Goal: Communication & Community: Answer question/provide support

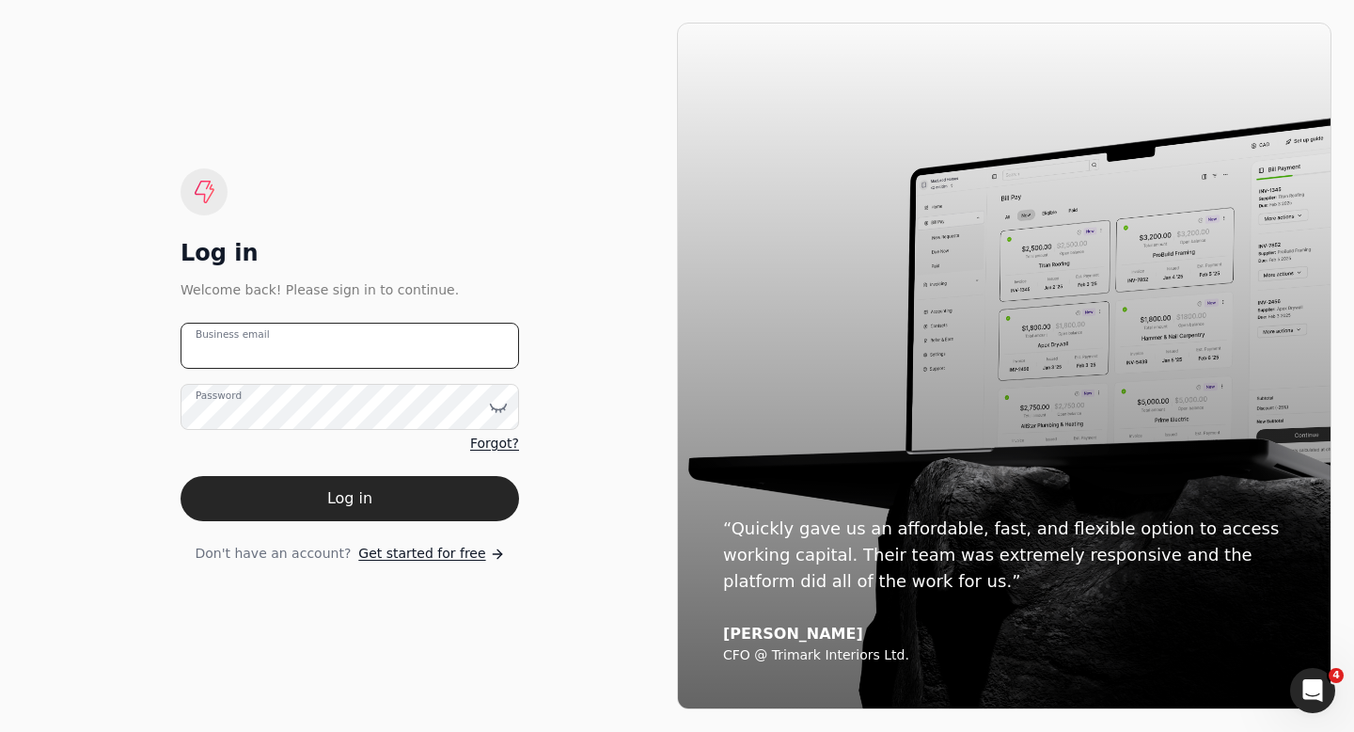
click at [214, 331] on email "Business email" at bounding box center [350, 346] width 339 height 46
type email "[EMAIL_ADDRESS][DOMAIN_NAME]"
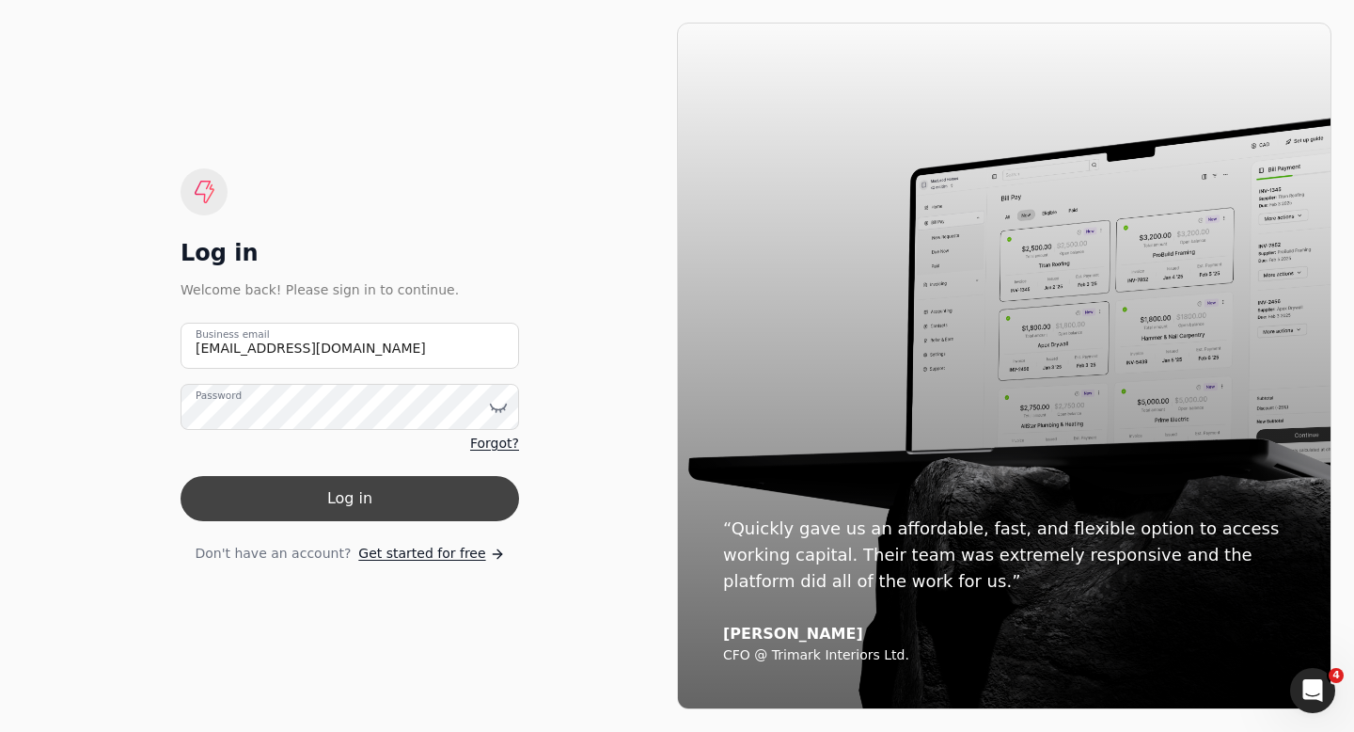
click at [333, 502] on button "Log in" at bounding box center [350, 498] width 339 height 45
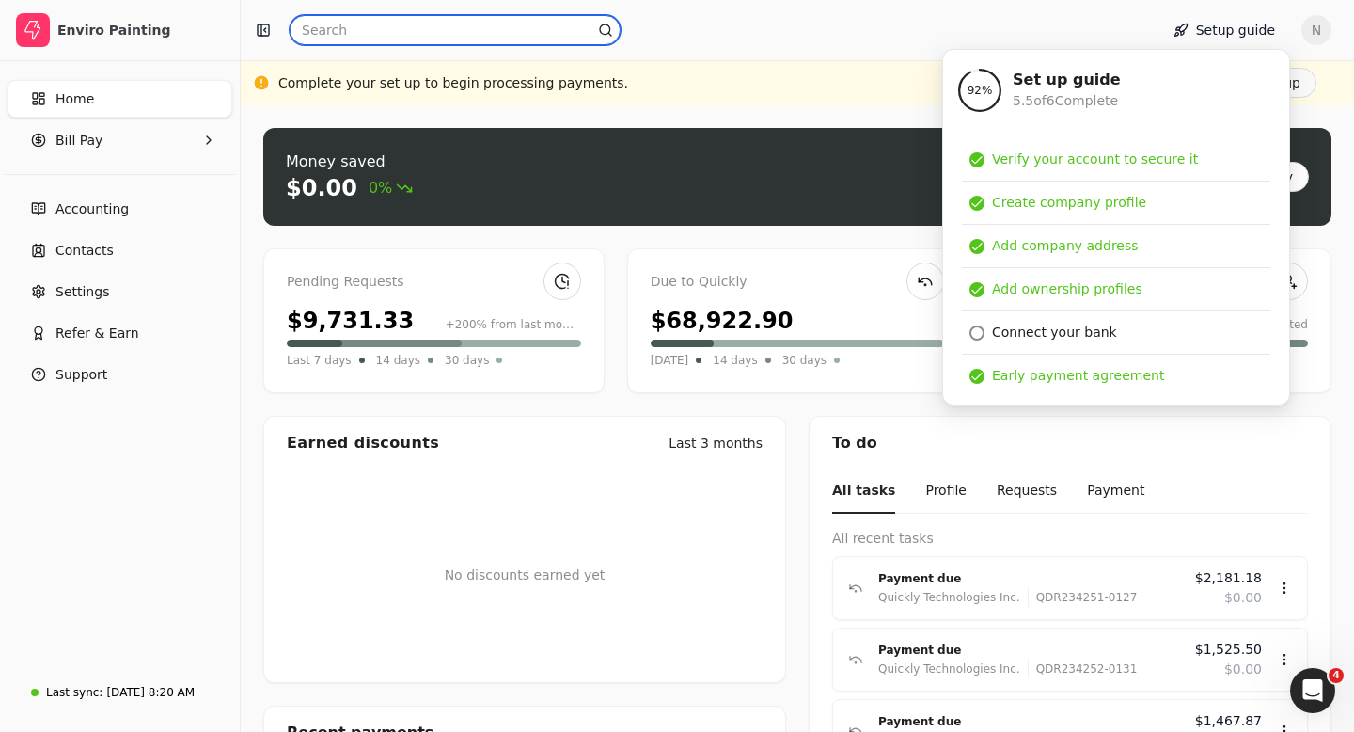
click at [349, 31] on input "text" at bounding box center [455, 30] width 331 height 30
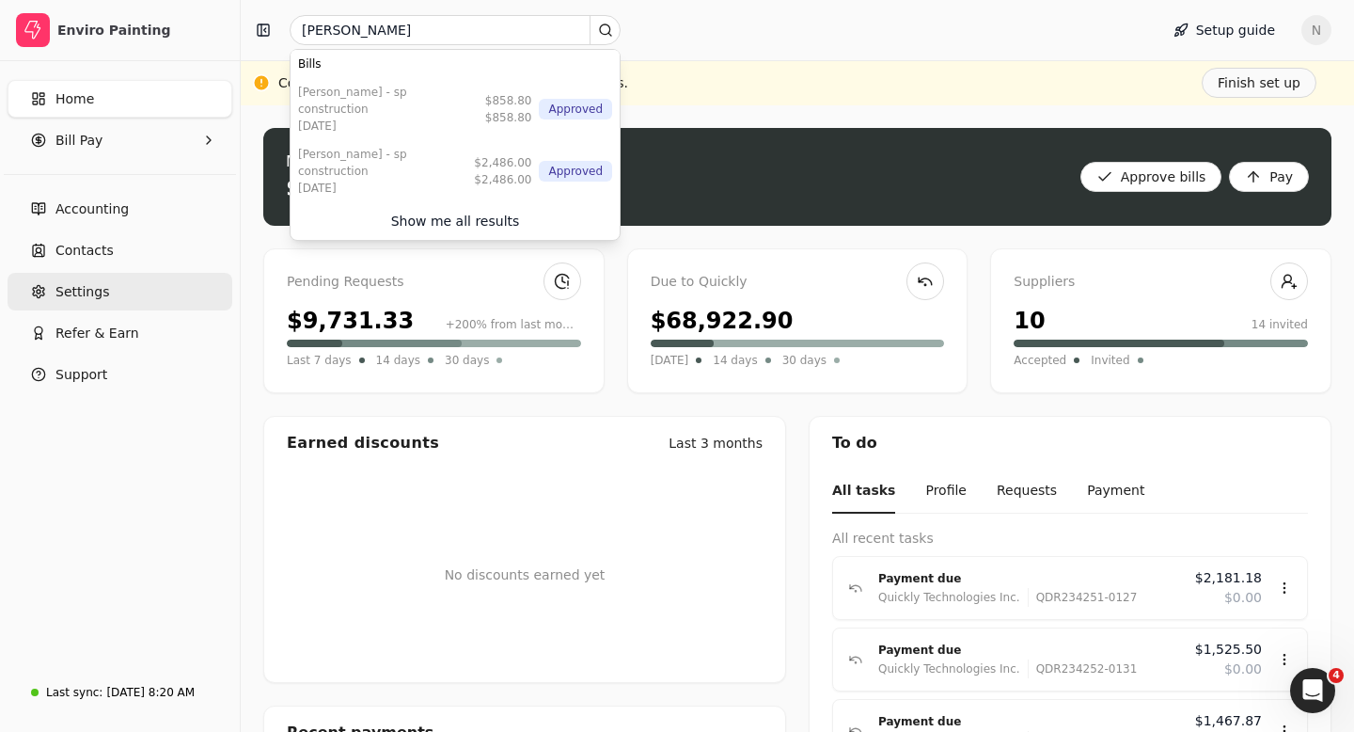
click at [103, 292] on span "Settings" at bounding box center [82, 292] width 54 height 20
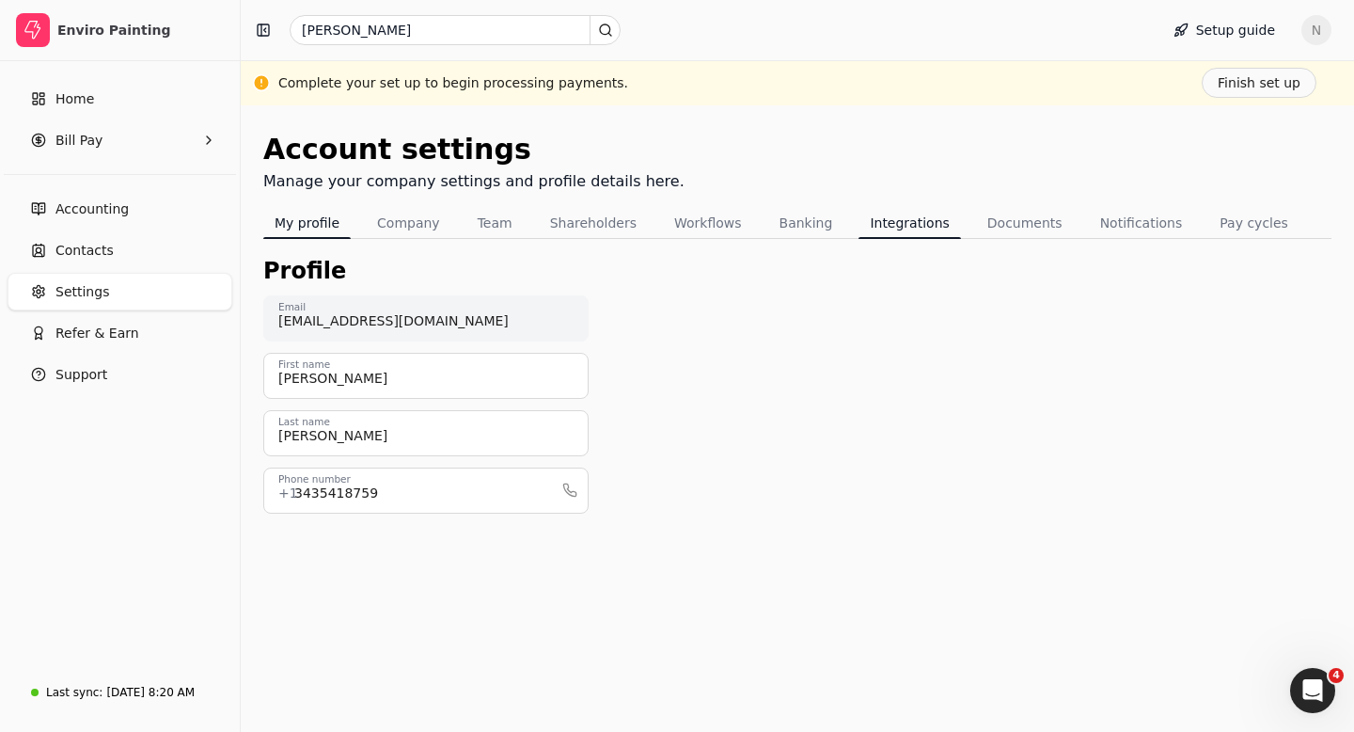
click at [892, 223] on button "Integrations" at bounding box center [910, 223] width 102 height 30
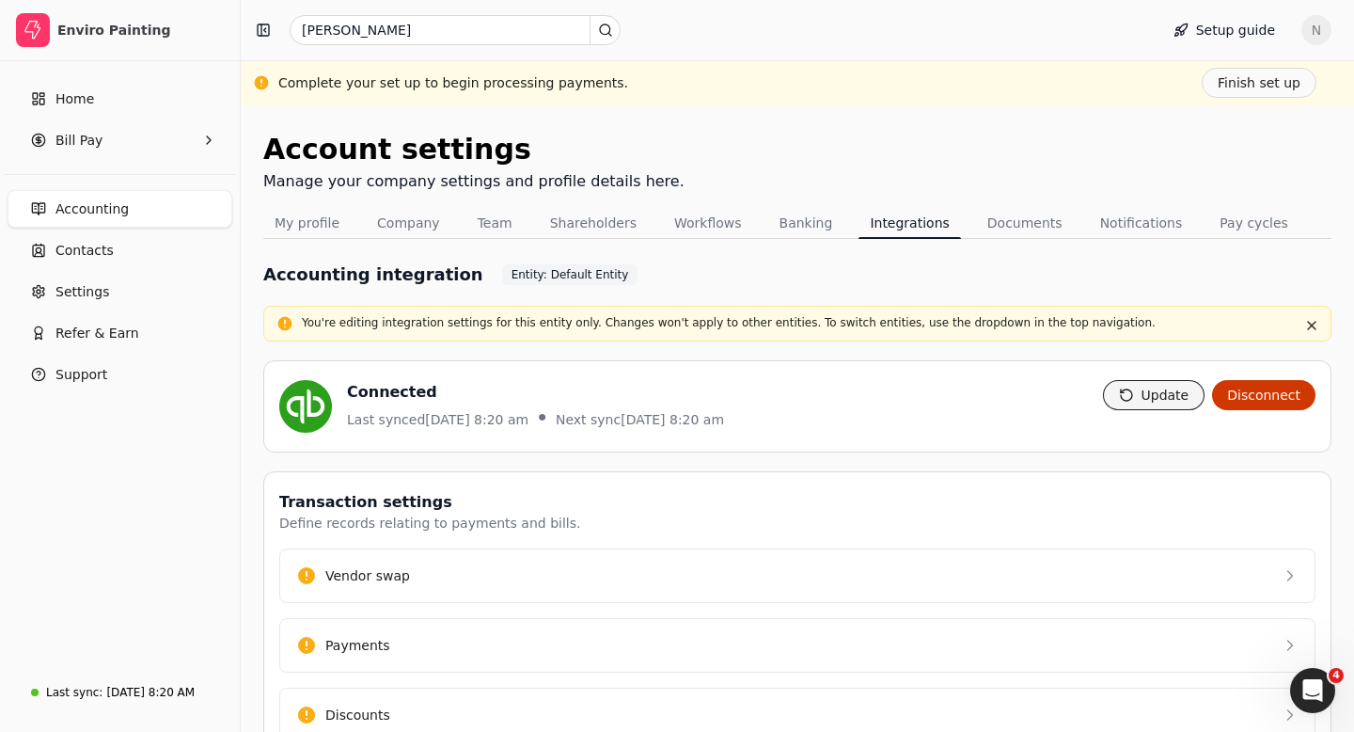
click at [1158, 398] on button "Update" at bounding box center [1154, 395] width 103 height 30
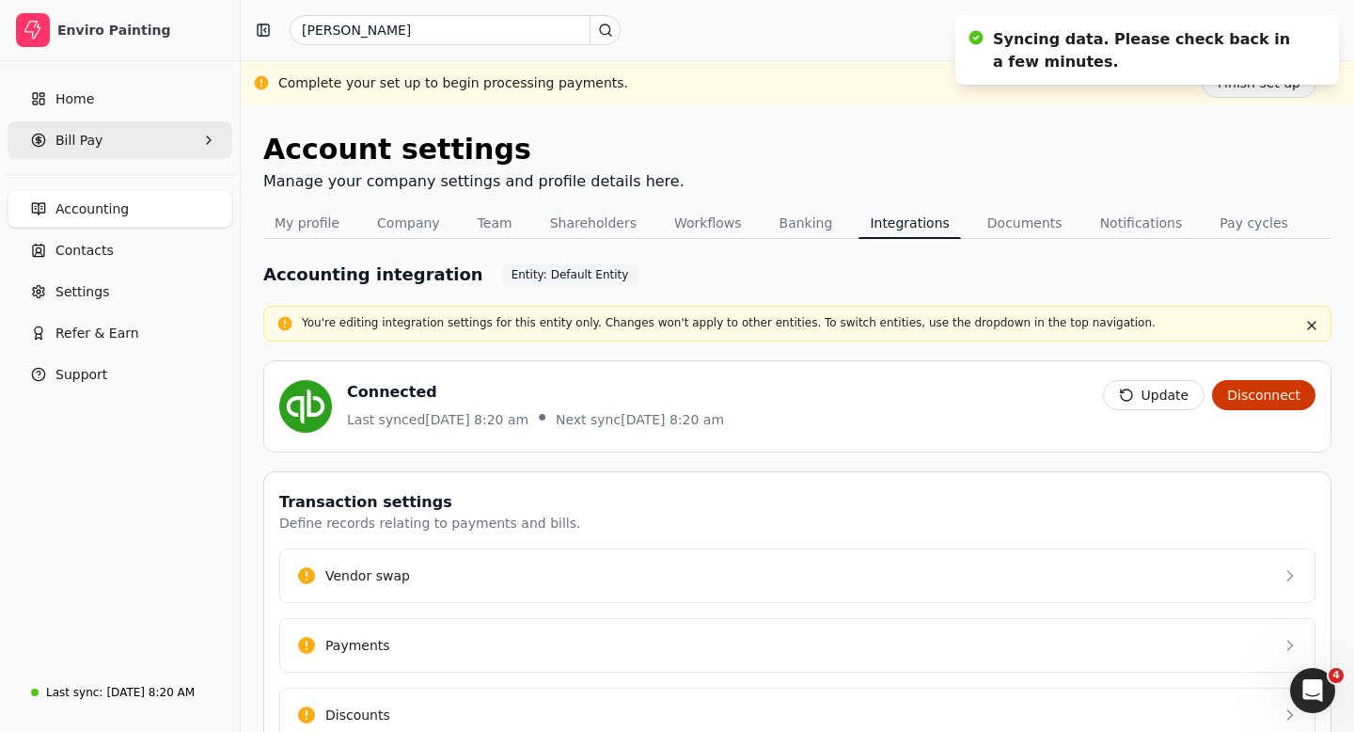
click at [84, 138] on span "Bill Pay" at bounding box center [78, 141] width 47 height 20
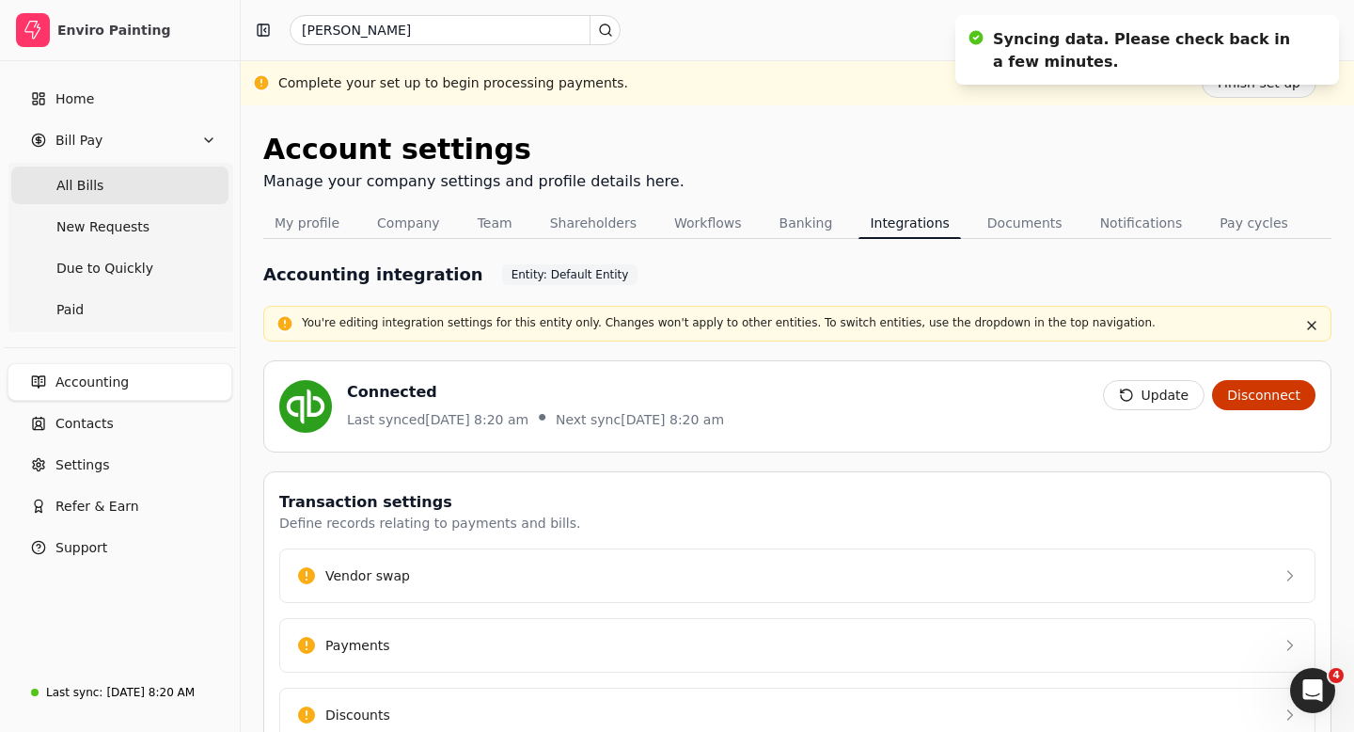
click at [110, 176] on Bills "All Bills" at bounding box center [119, 185] width 217 height 38
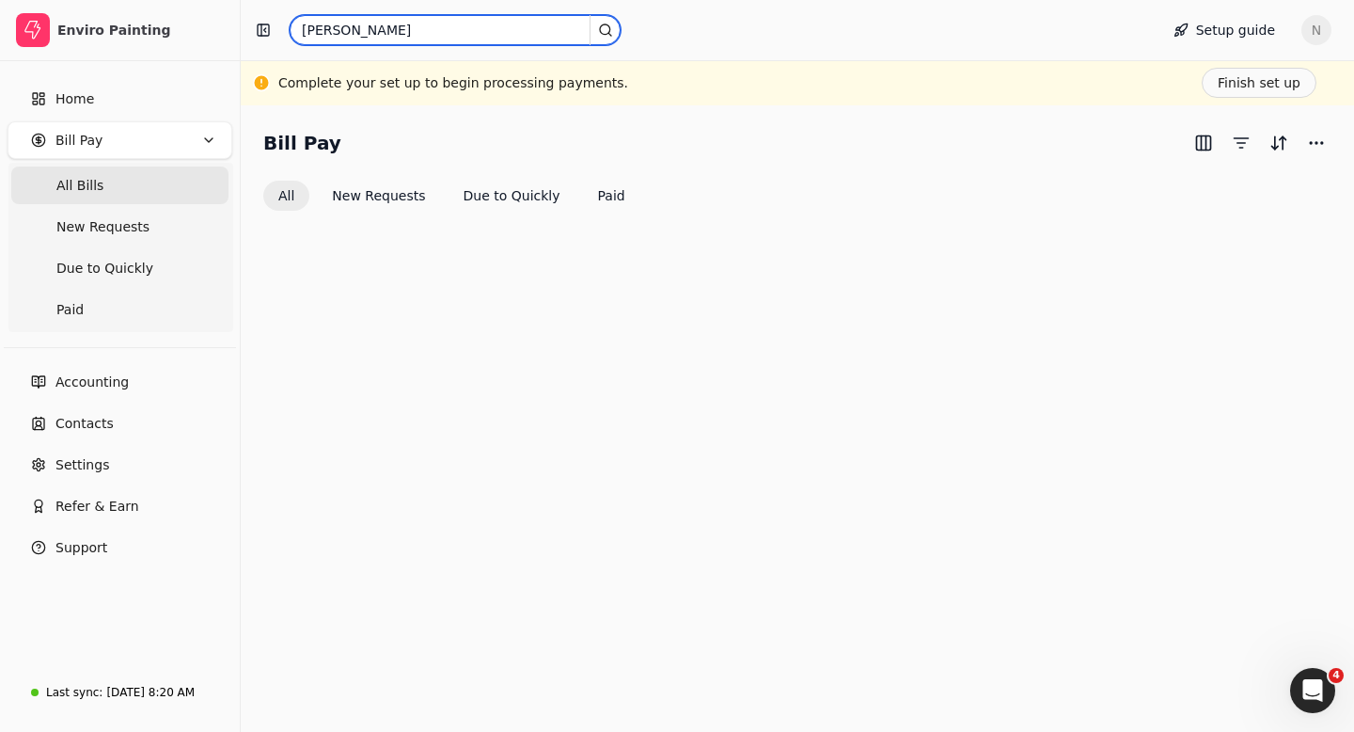
click at [398, 31] on input "[PERSON_NAME]" at bounding box center [455, 30] width 331 height 30
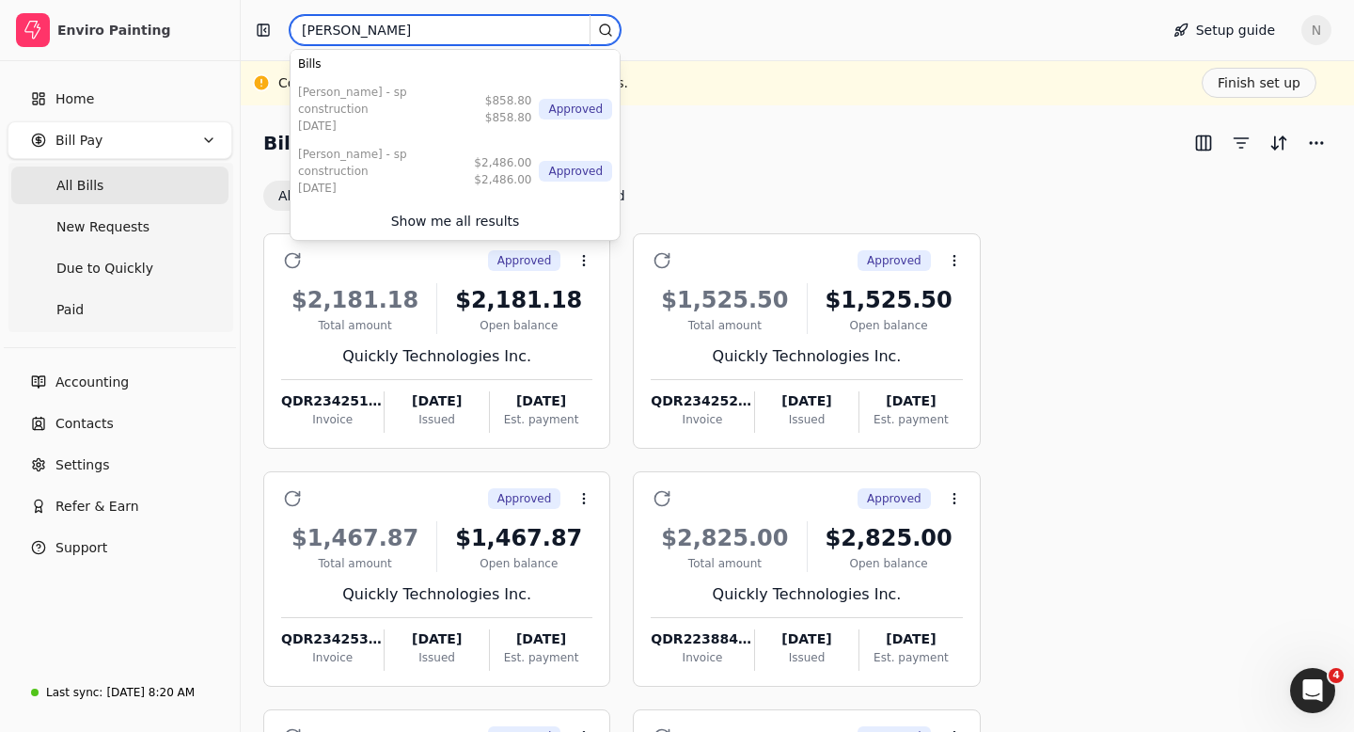
drag, startPoint x: 398, startPoint y: 31, endPoint x: 300, endPoint y: 35, distance: 97.9
click at [300, 34] on input "[PERSON_NAME]" at bounding box center [455, 30] width 331 height 30
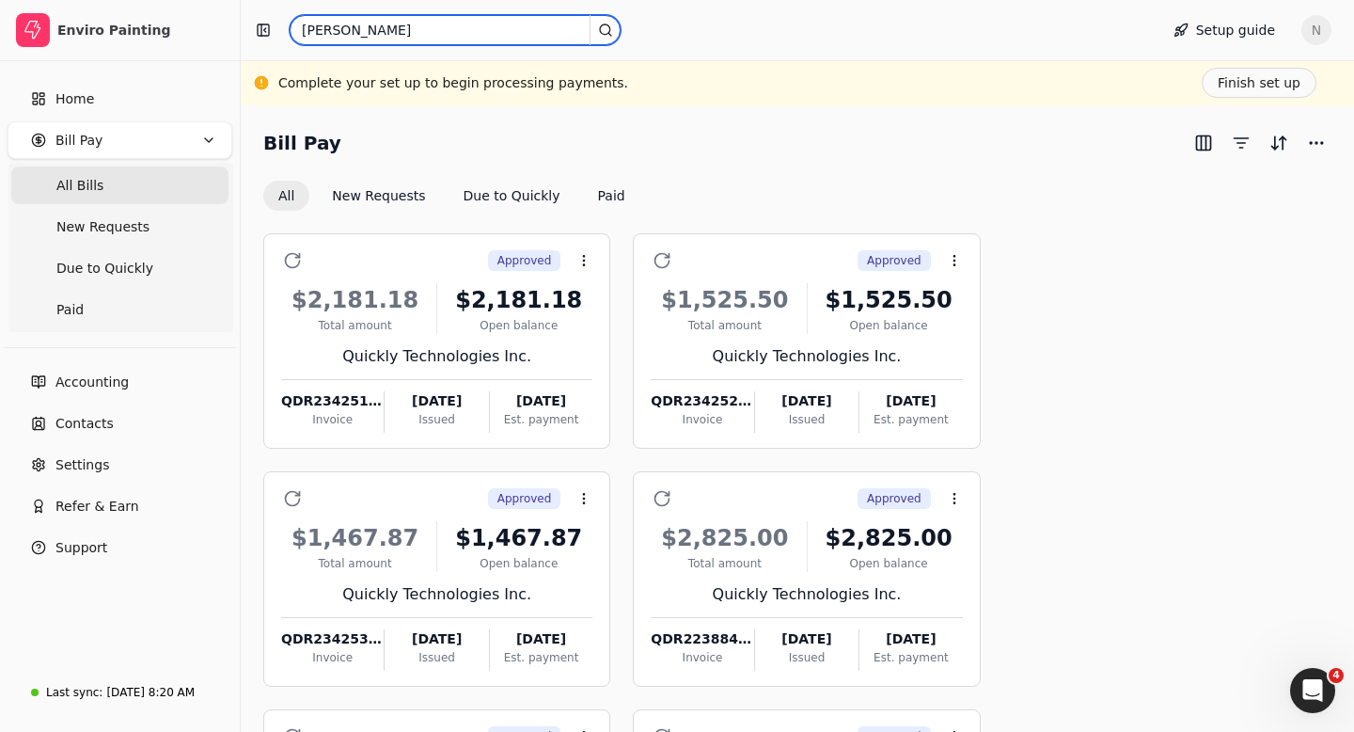
paste input "INV-0916-002"
type input "INV-0916-002"
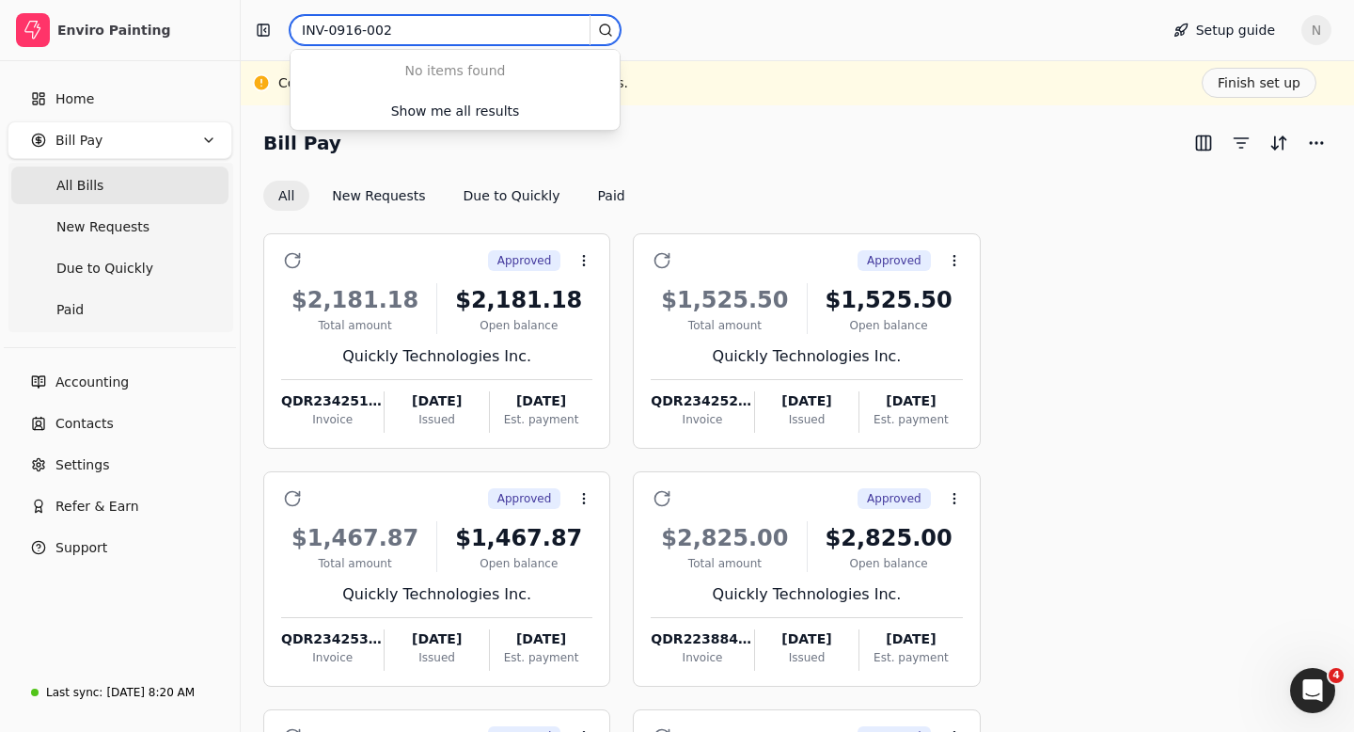
drag, startPoint x: 394, startPoint y: 28, endPoint x: 288, endPoint y: 30, distance: 106.3
click at [281, 29] on div "INV-0916-002" at bounding box center [695, 30] width 895 height 30
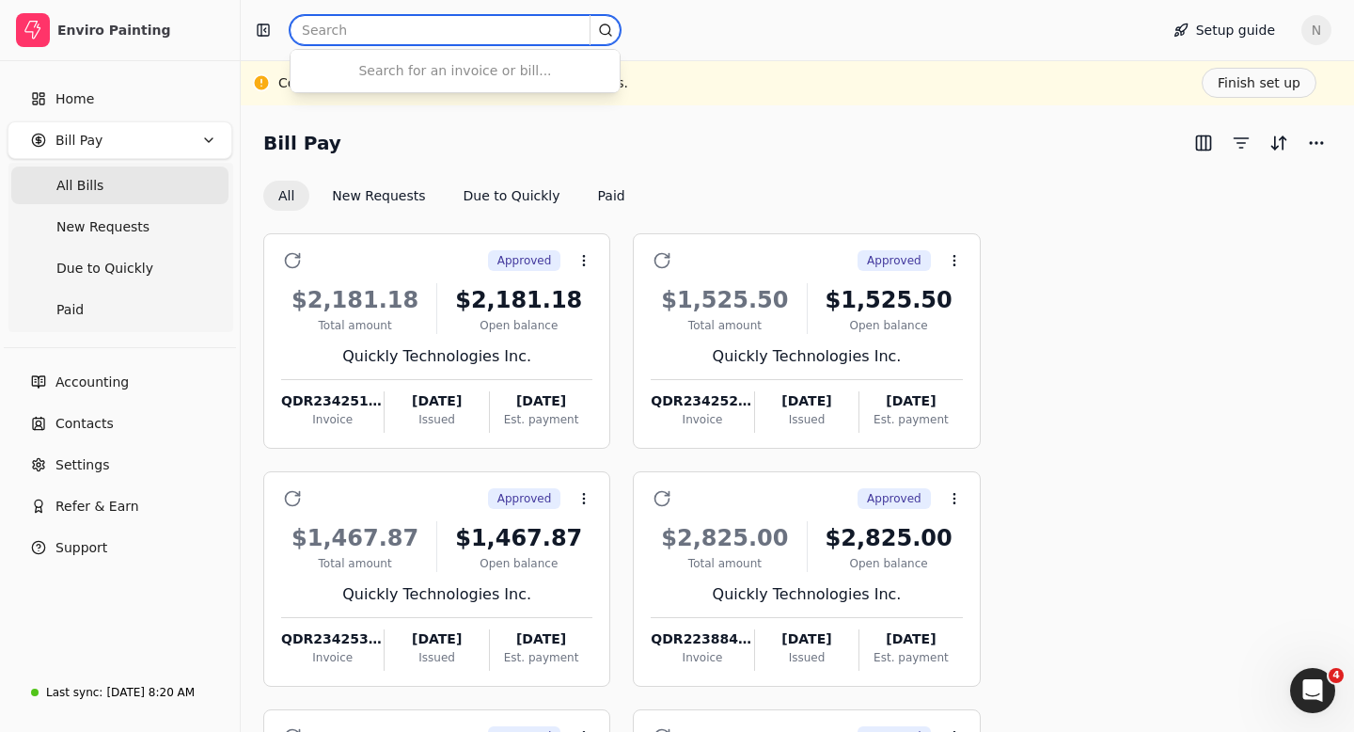
paste input "INV-0916-002"
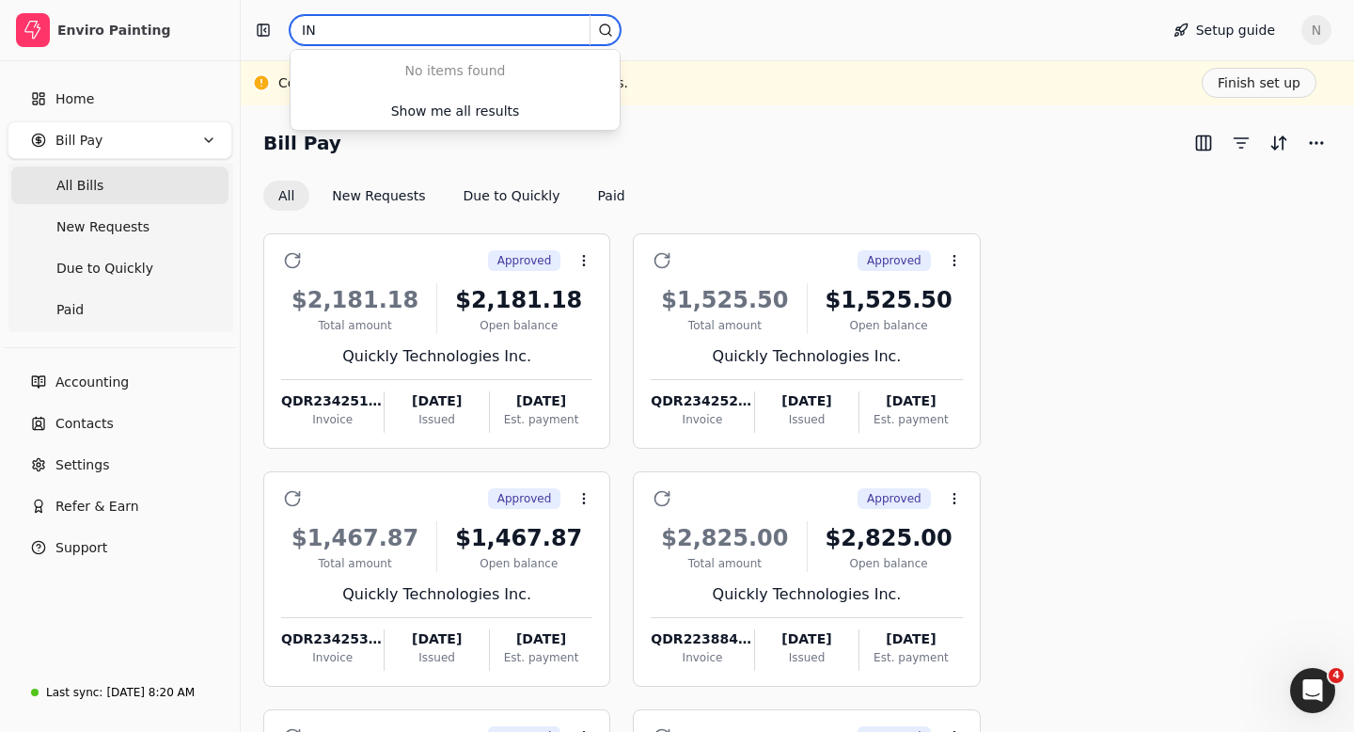
type input "I"
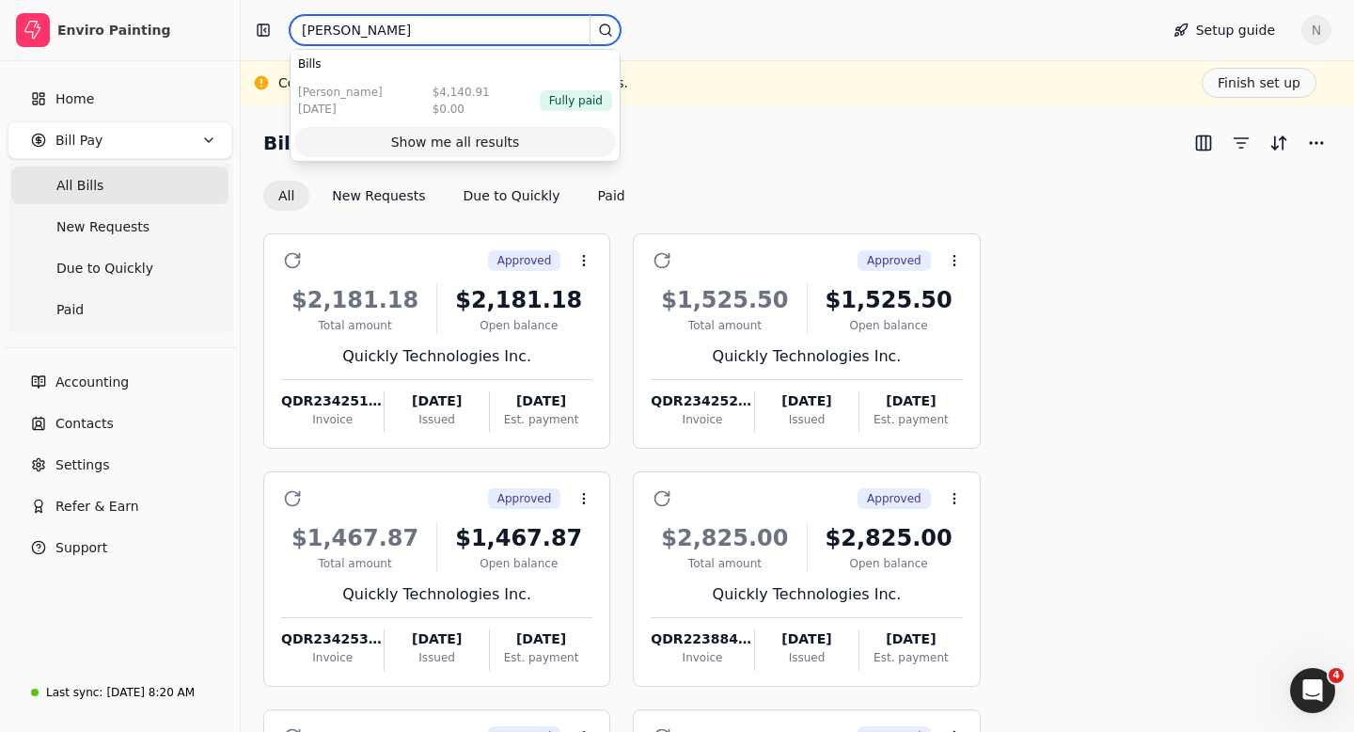
type input "[PERSON_NAME]"
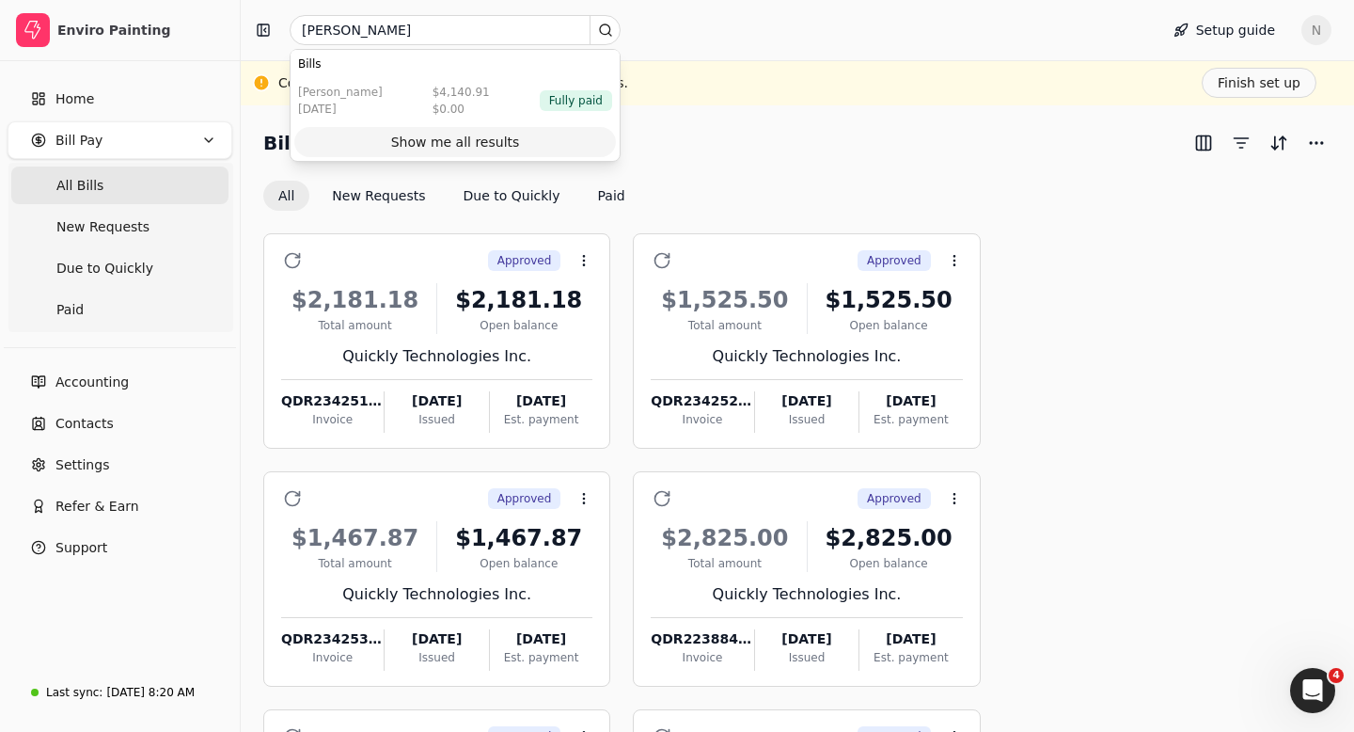
click at [450, 146] on div "Show me all results" at bounding box center [455, 143] width 129 height 20
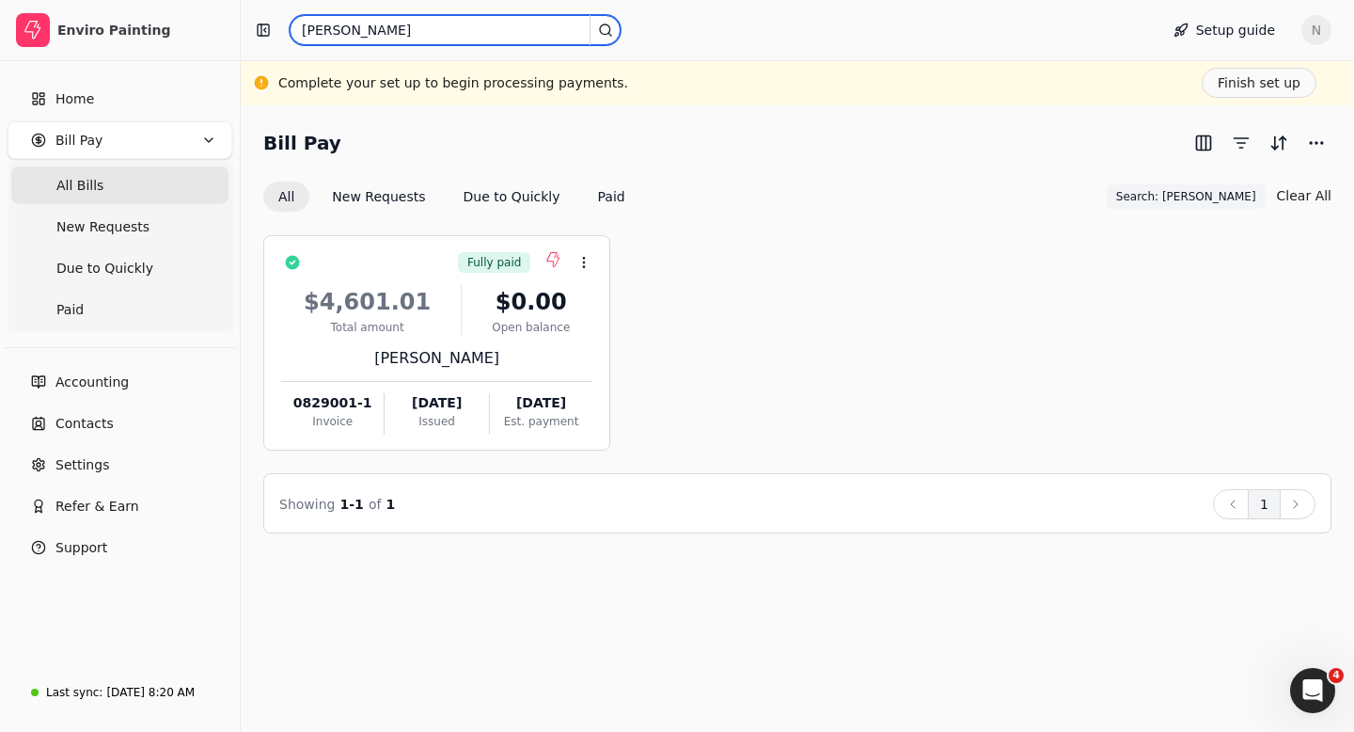
click at [367, 36] on input "[PERSON_NAME]" at bounding box center [455, 30] width 331 height 30
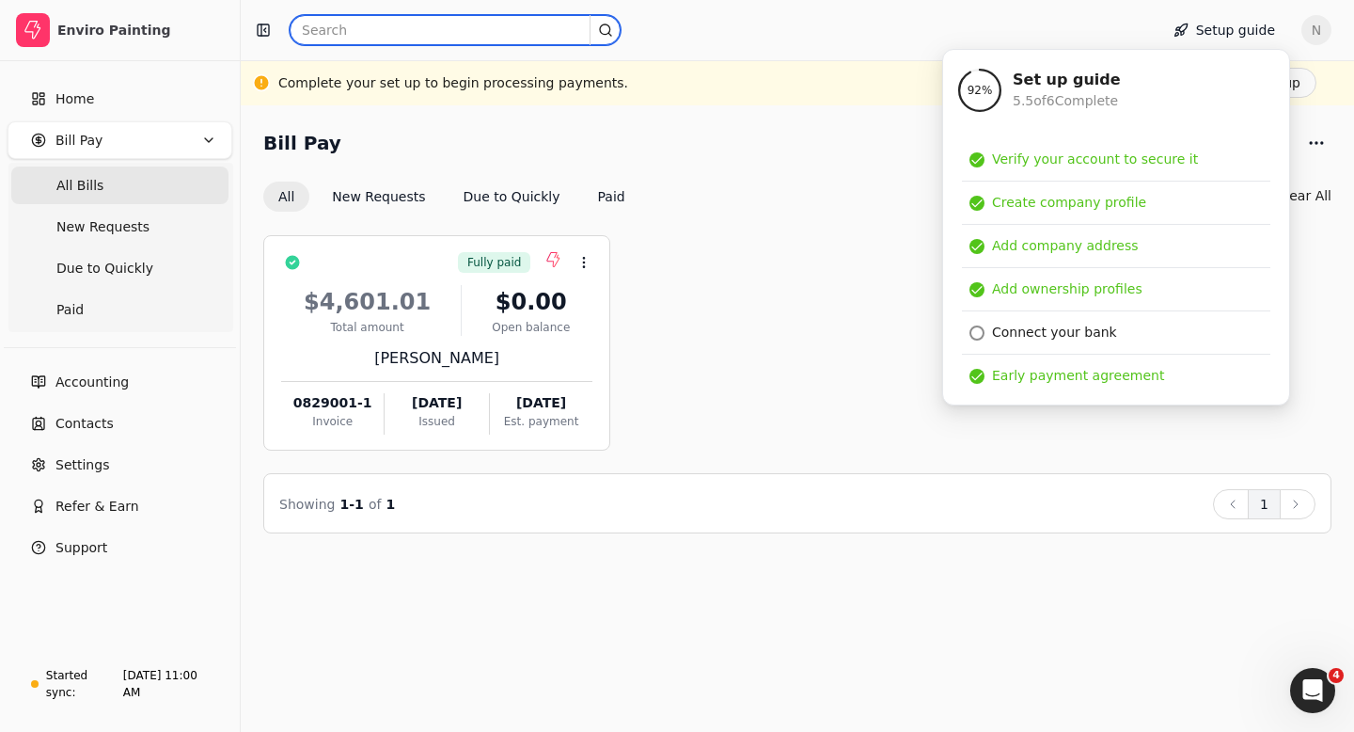
click at [324, 26] on input "text" at bounding box center [455, 30] width 331 height 30
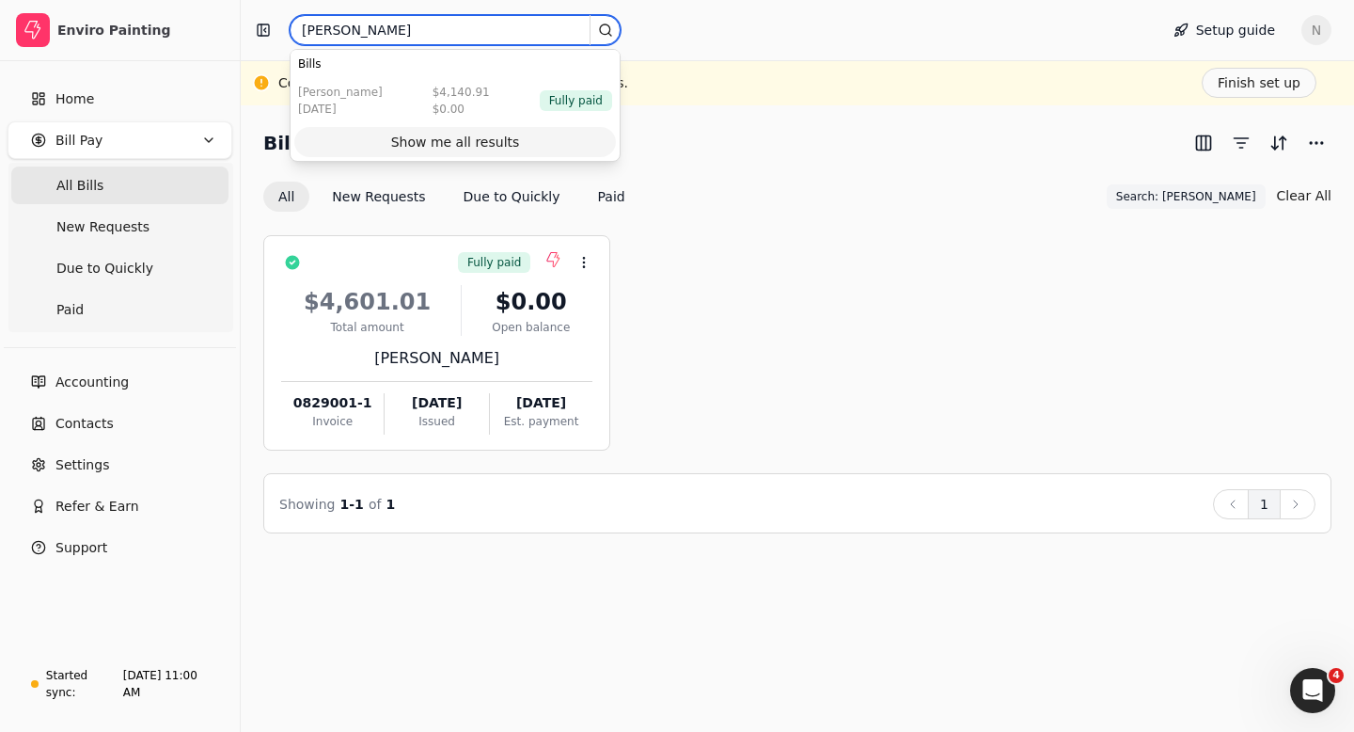
type input "juan"
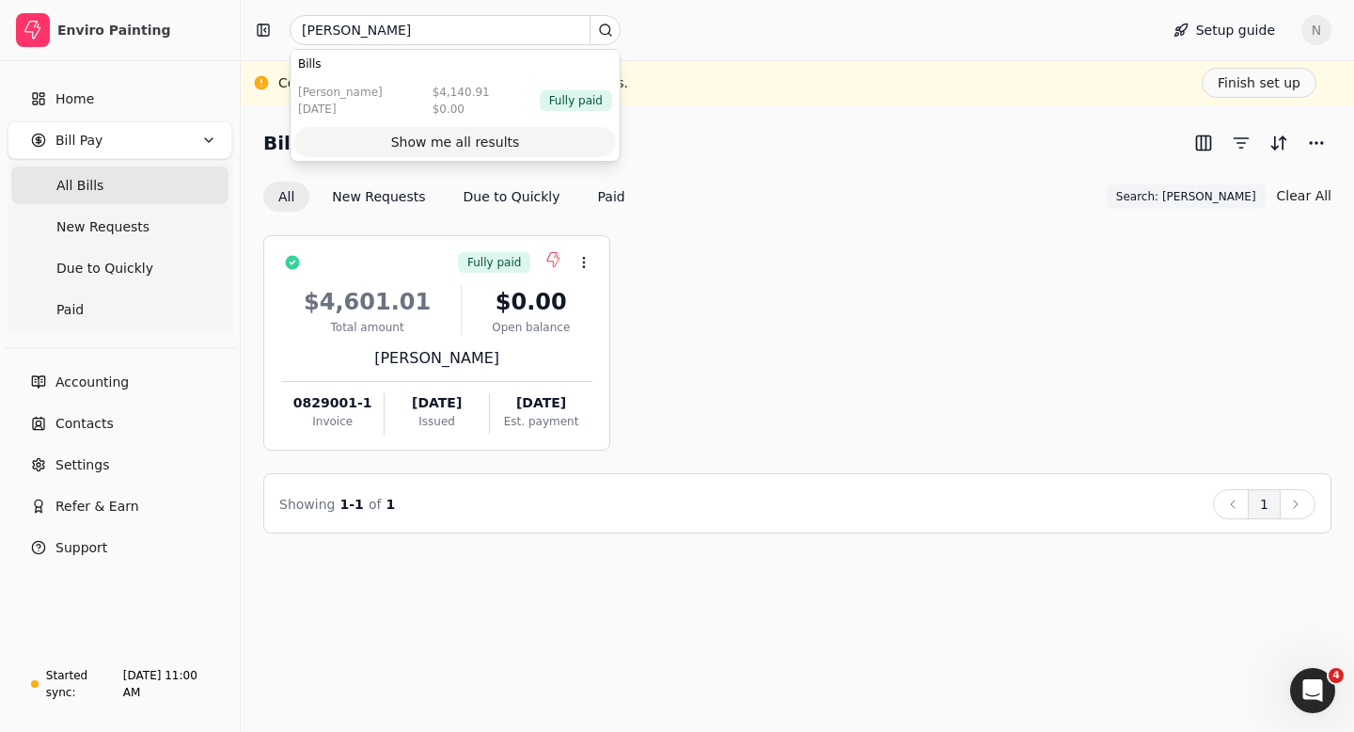
click at [443, 144] on div "Show me all results" at bounding box center [455, 143] width 129 height 20
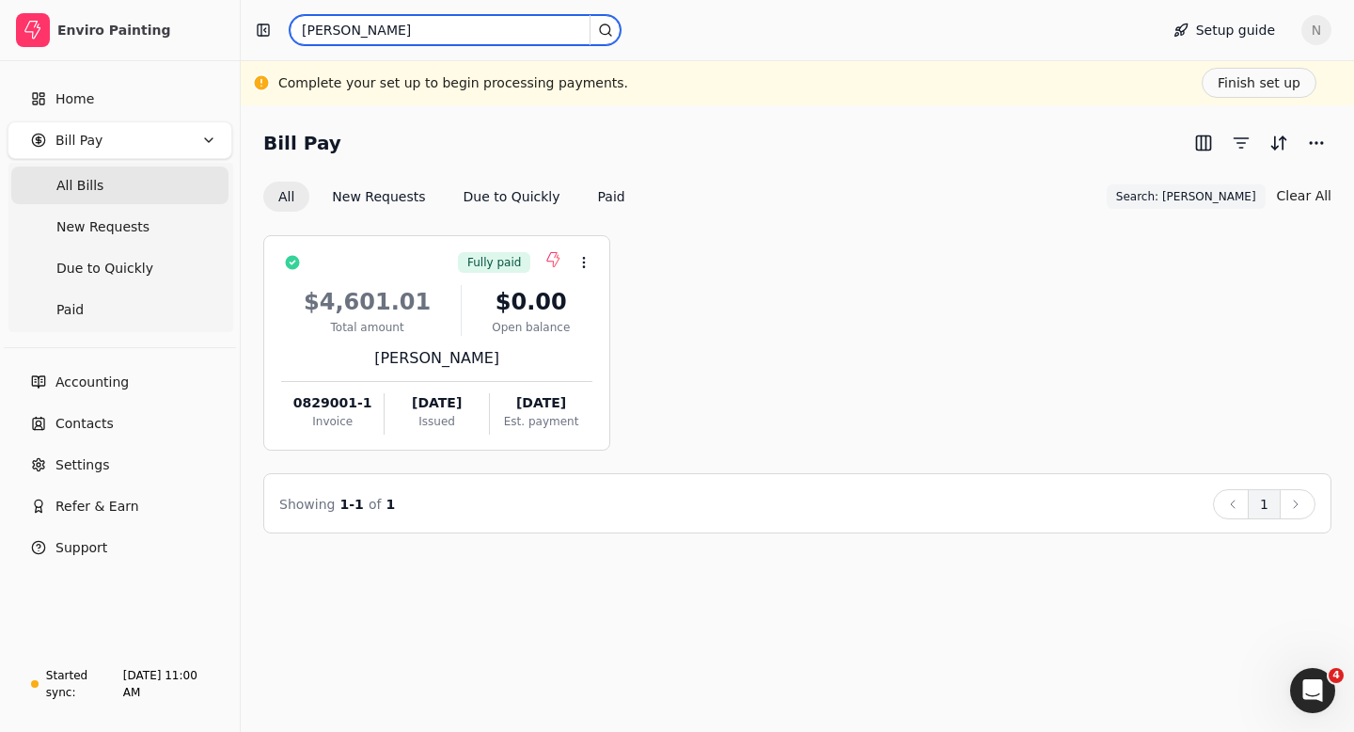
drag, startPoint x: 332, startPoint y: 34, endPoint x: 284, endPoint y: 33, distance: 48.0
click at [284, 33] on div "juan" at bounding box center [695, 30] width 895 height 30
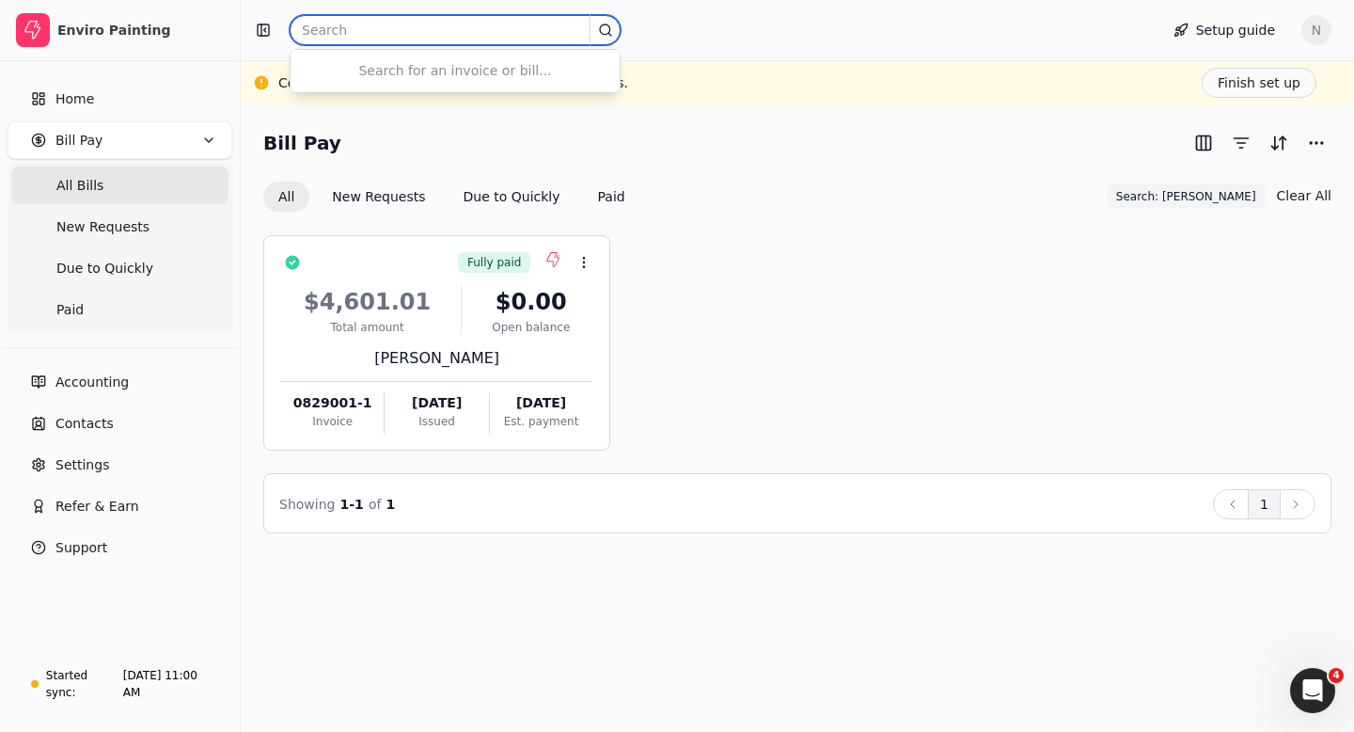
paste input "INV-0916-002"
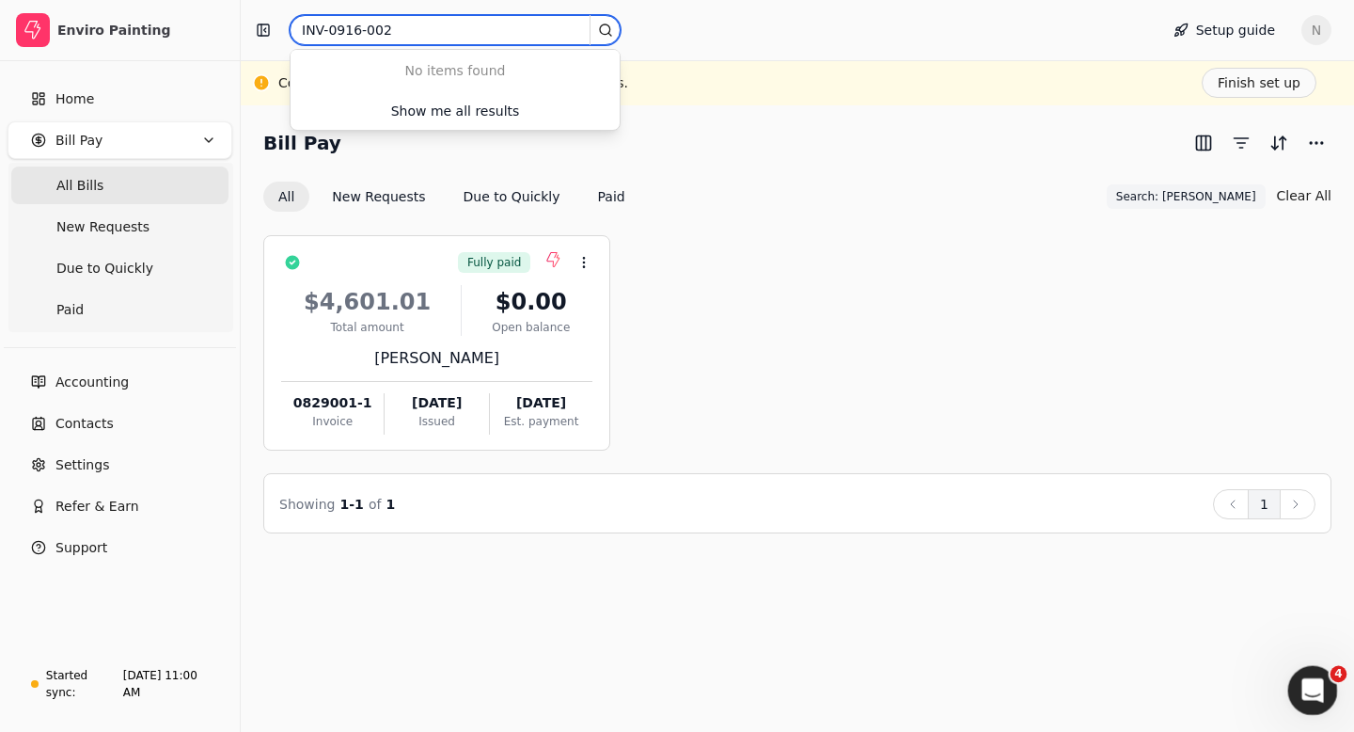
type input "INV-0916-002"
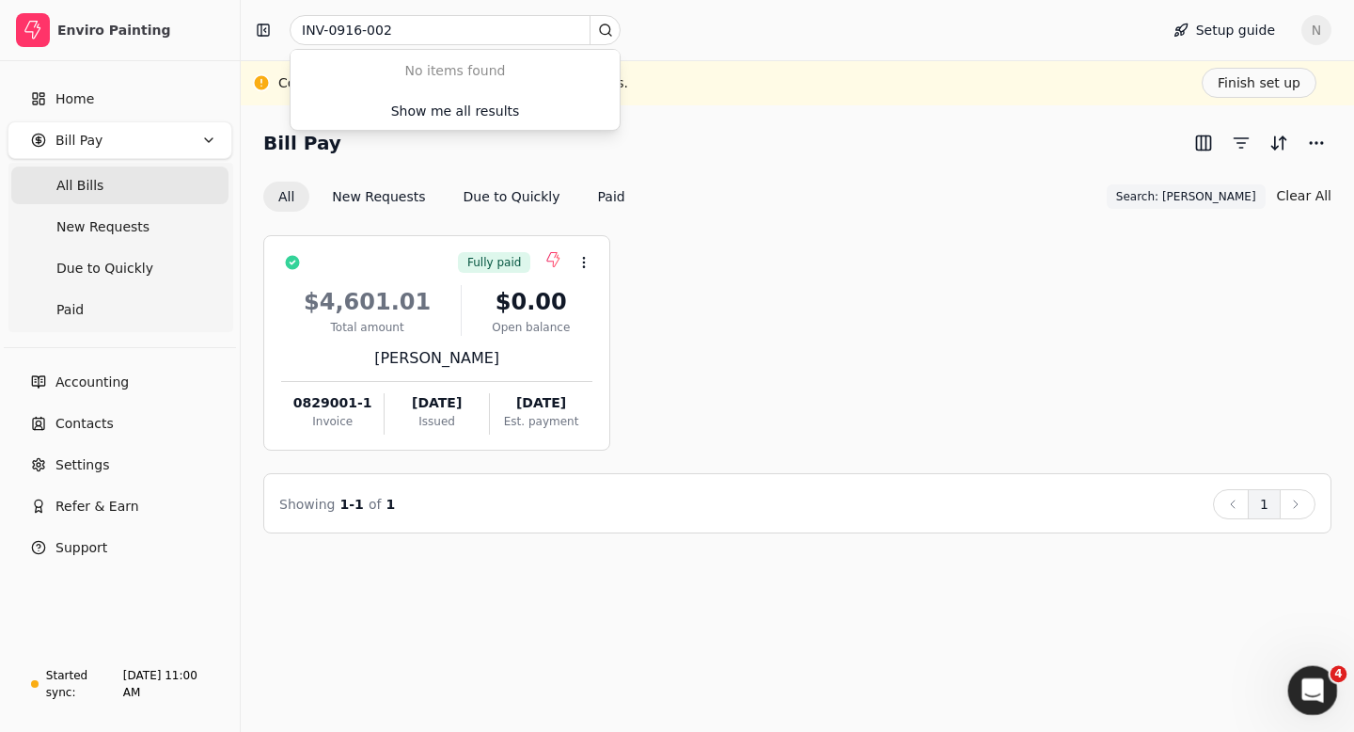
click at [1316, 691] on icon "Open Intercom Messenger" at bounding box center [1310, 688] width 31 height 31
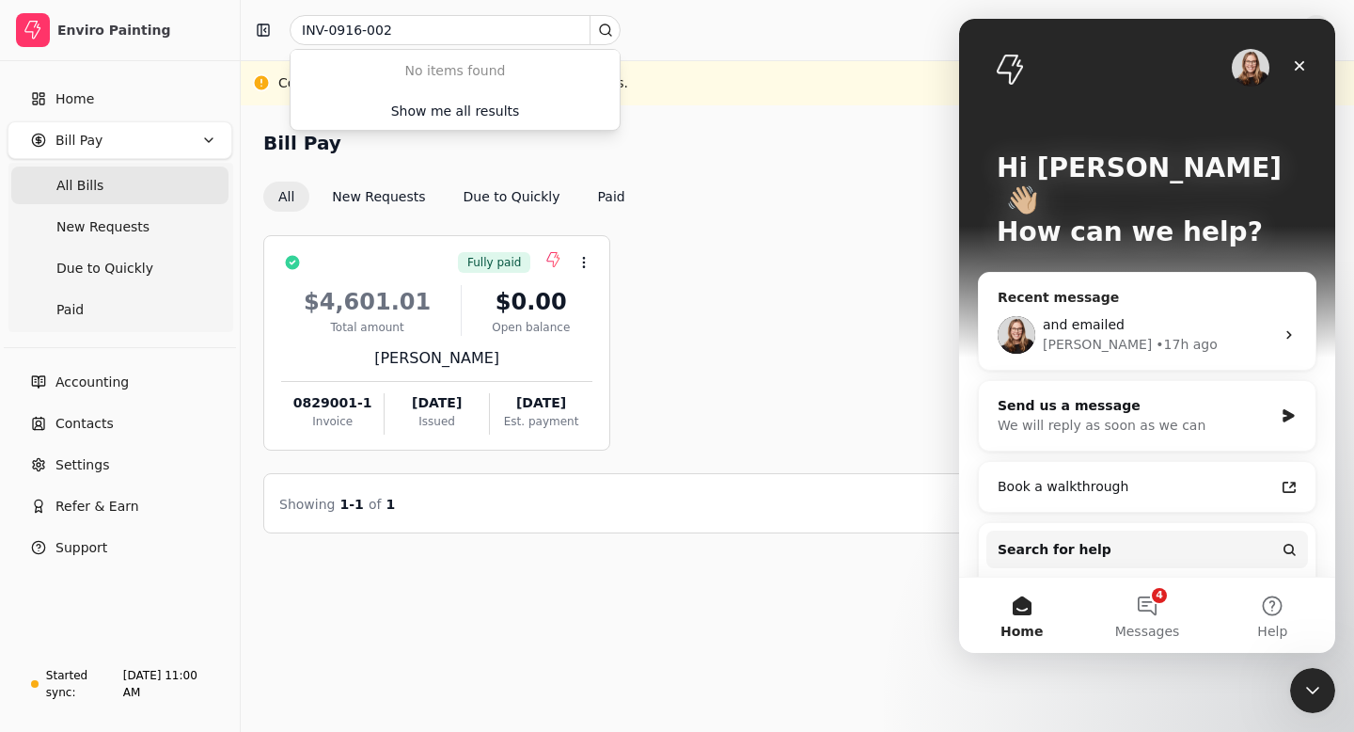
click at [1163, 315] on div "and emailed" at bounding box center [1158, 325] width 231 height 20
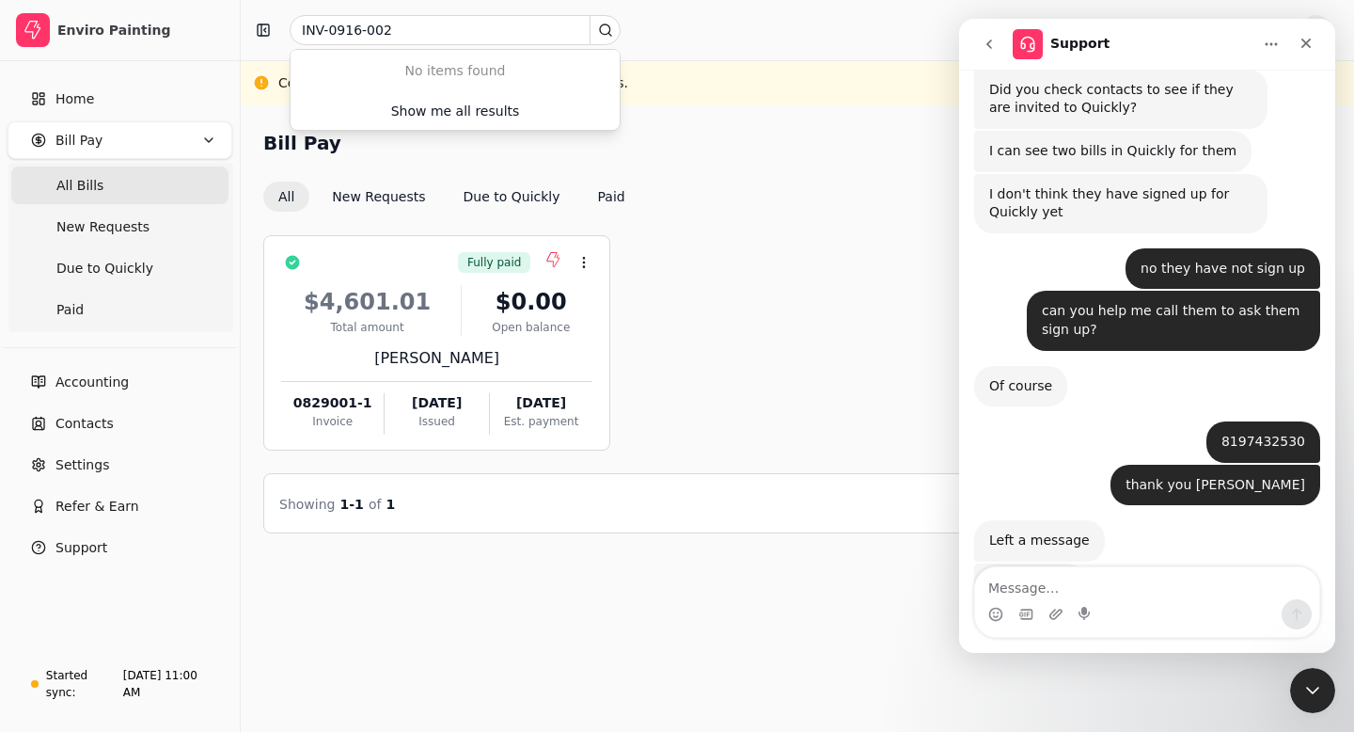
scroll to position [2848, 0]
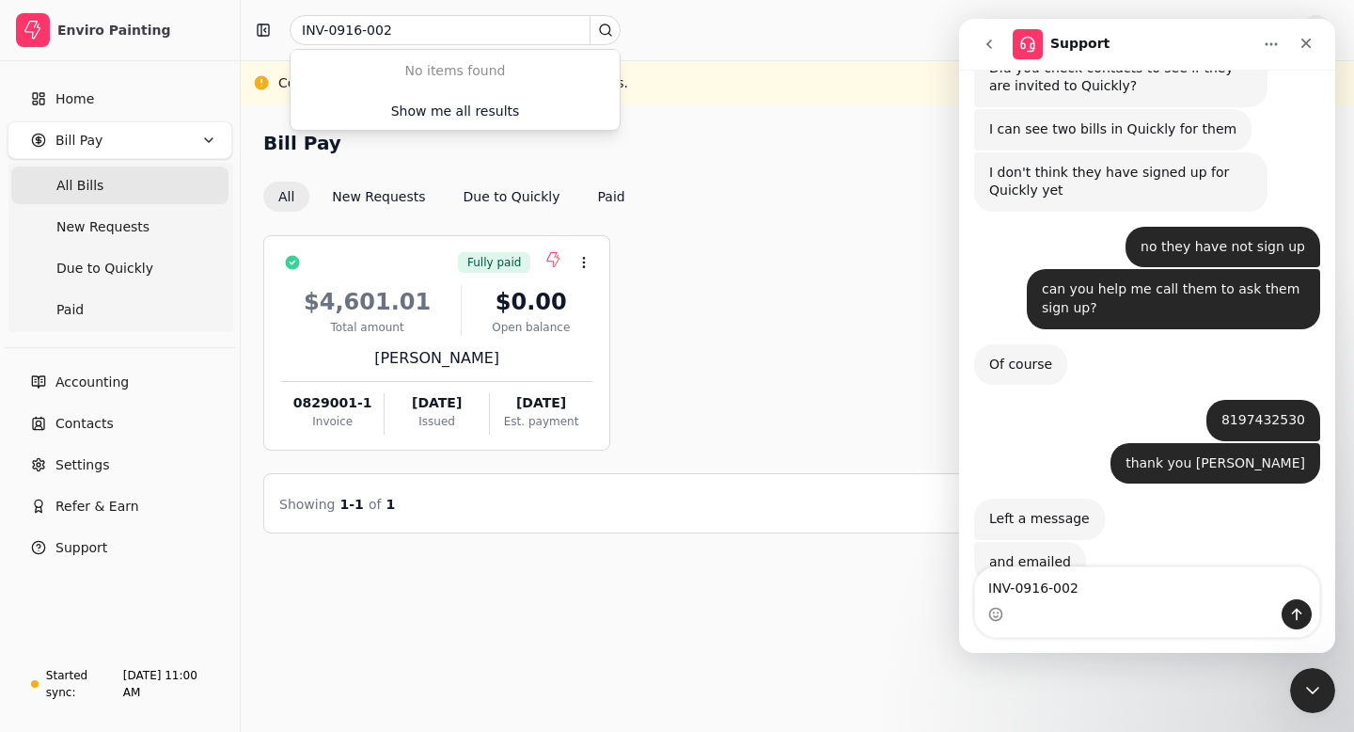
click at [987, 592] on textarea "INV-0916-002" at bounding box center [1147, 583] width 344 height 32
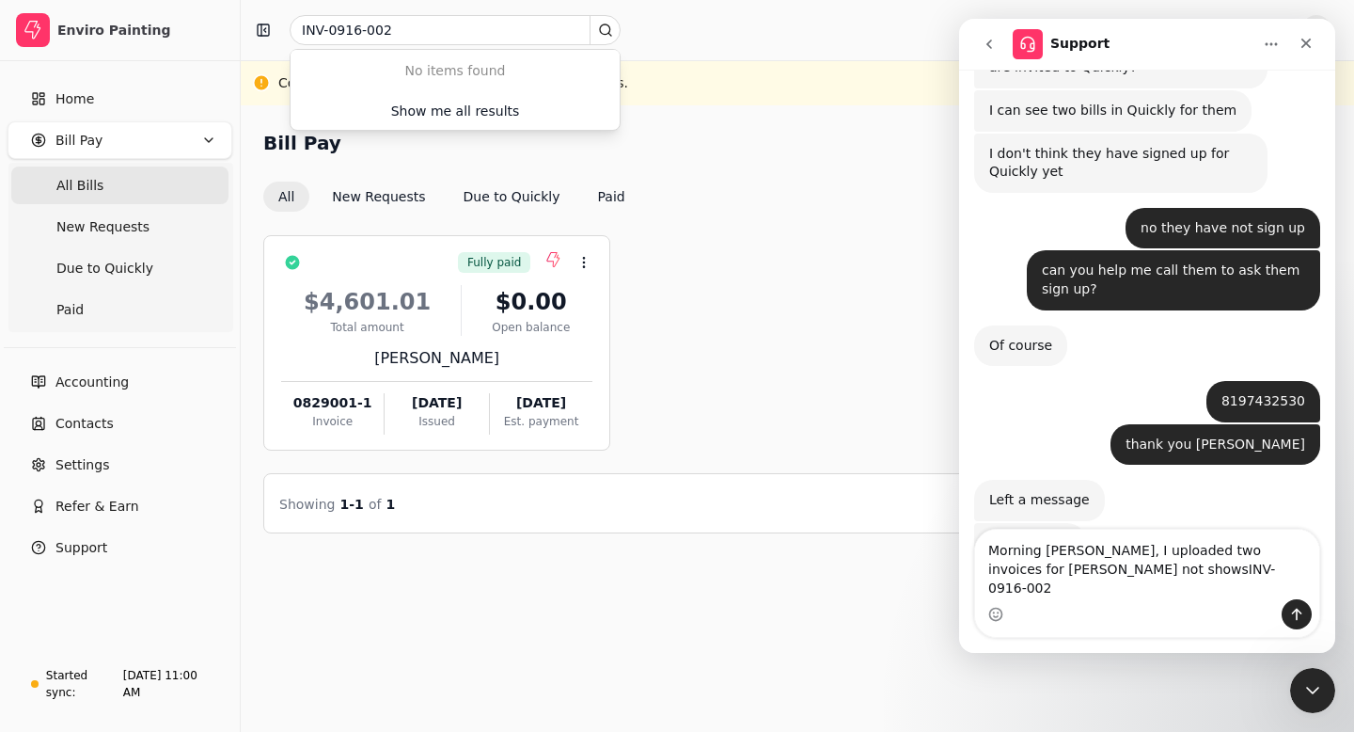
type textarea "Morning Evanne, I uploaded two invoices for Juan not shows INV-0916-002"
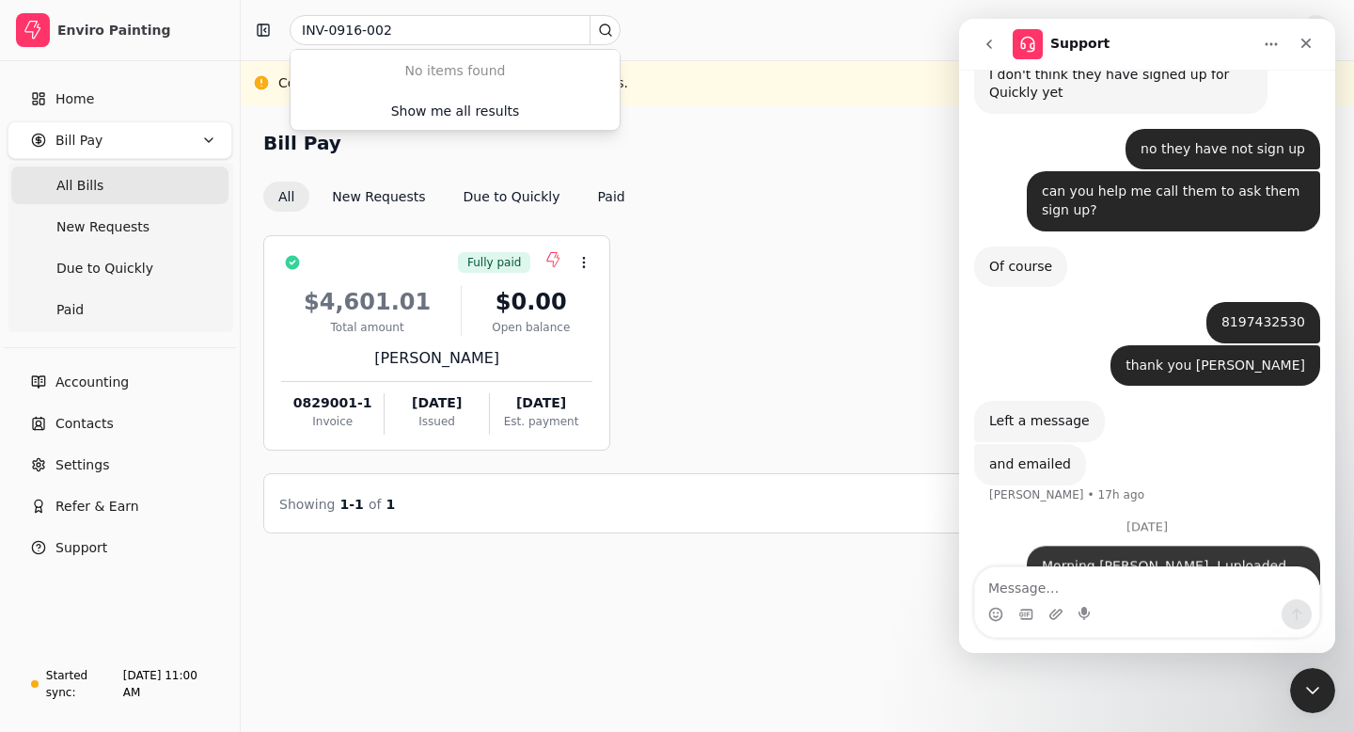
scroll to position [2948, 0]
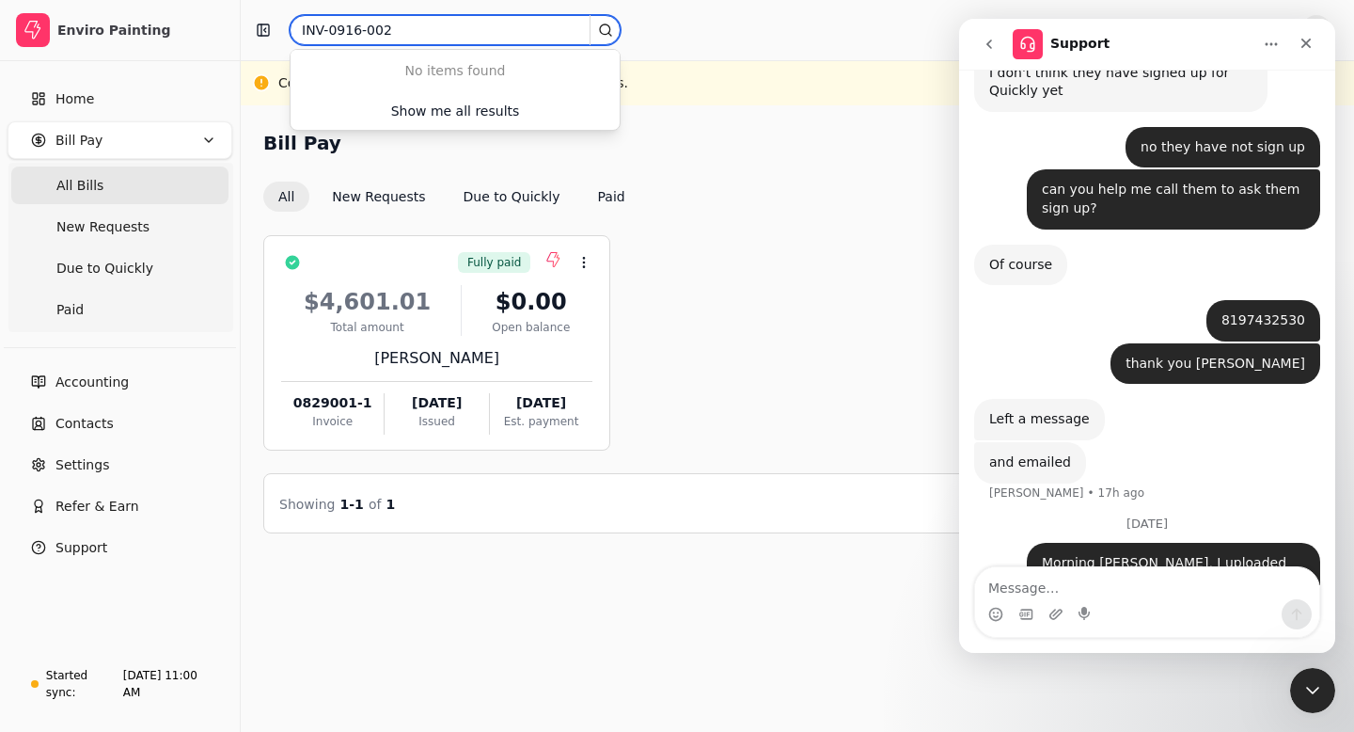
click at [404, 27] on input "INV-0916-002" at bounding box center [455, 30] width 331 height 30
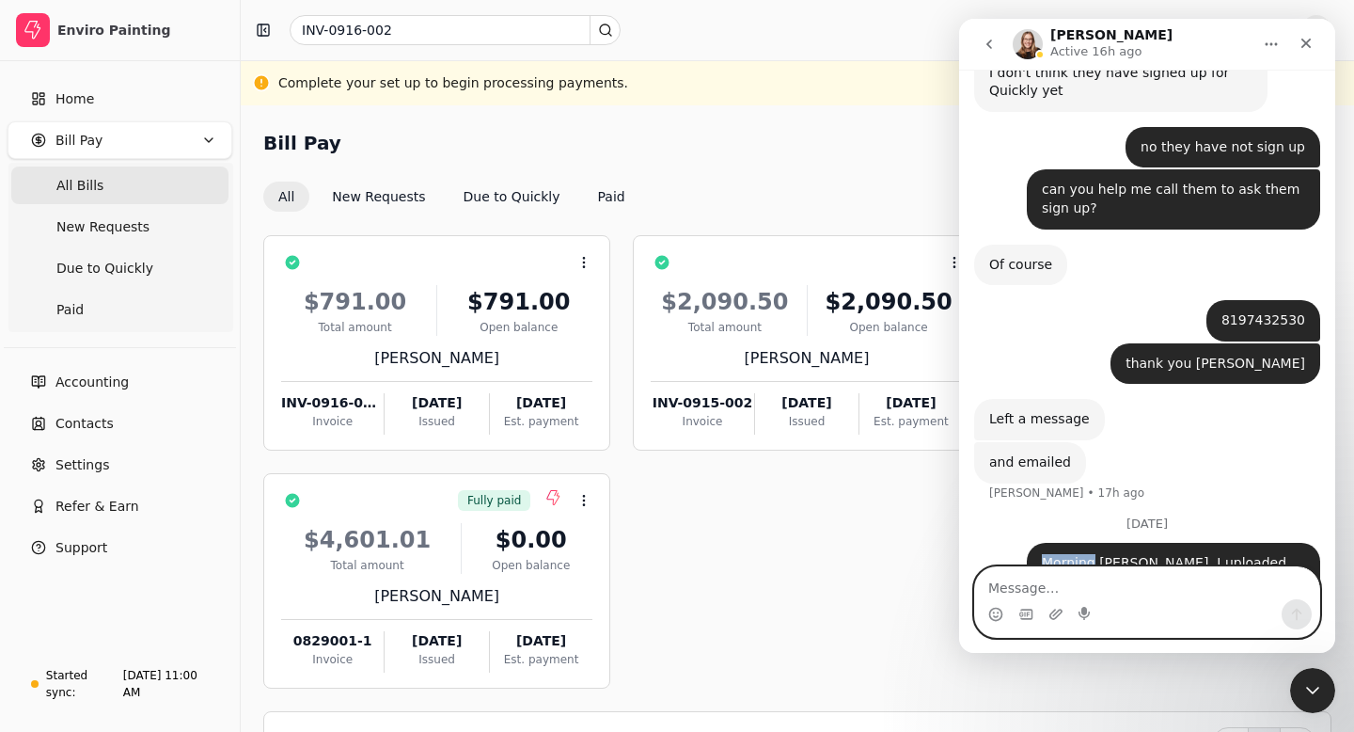
click at [1001, 586] on textarea "Message…" at bounding box center [1147, 583] width 344 height 32
type textarea "sorry ignore"
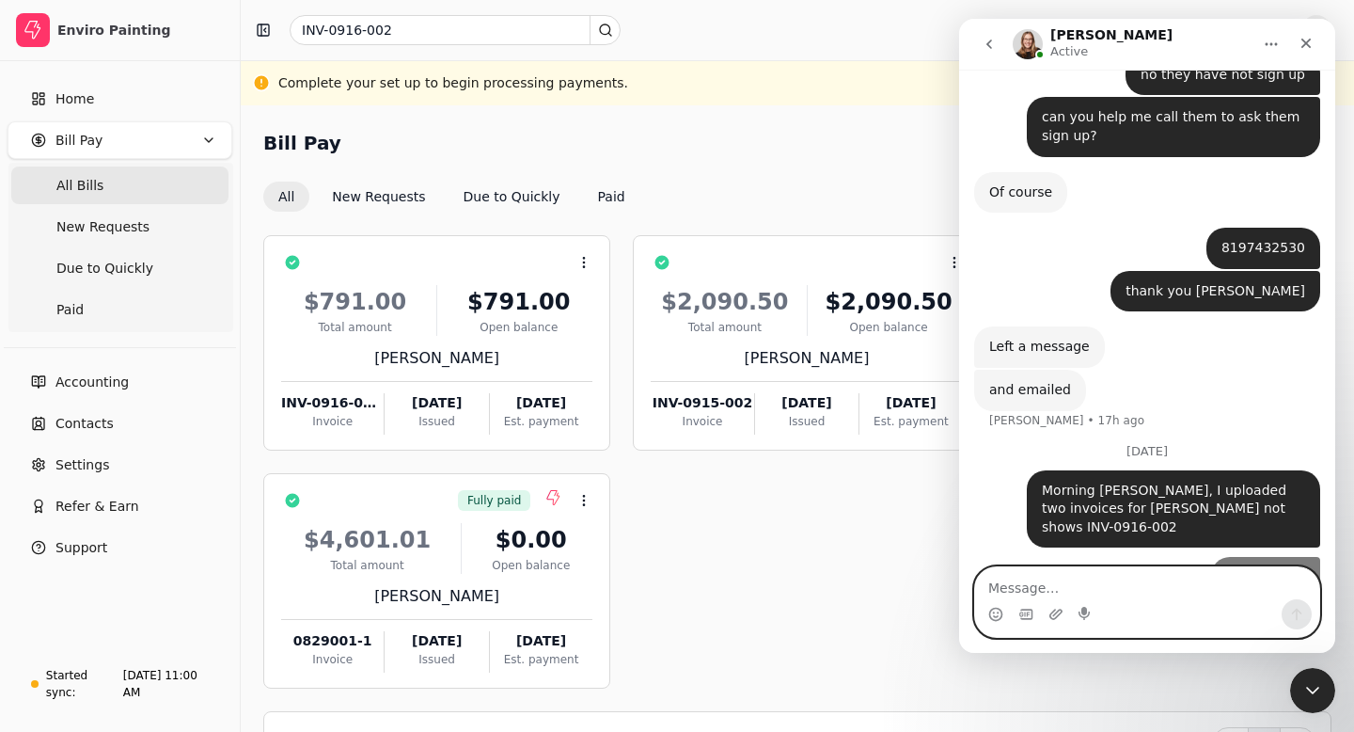
scroll to position [3063, 0]
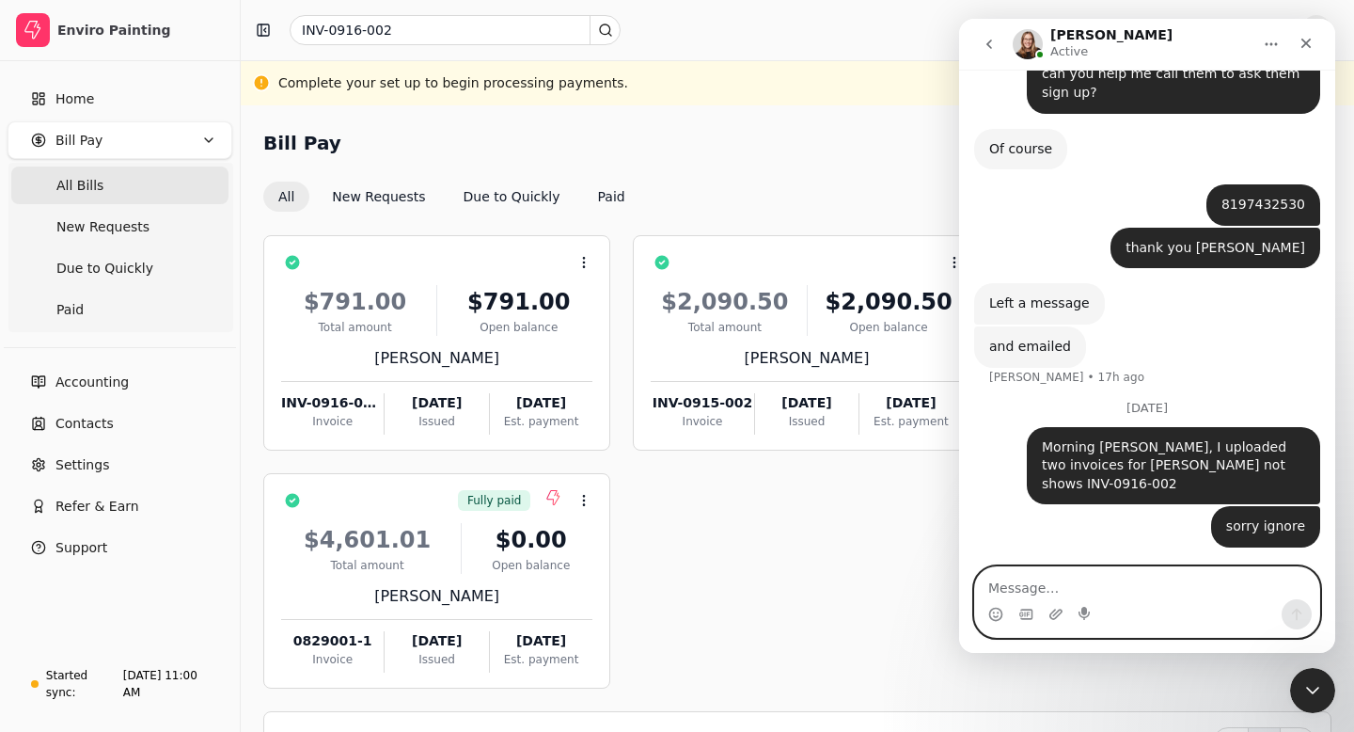
type textarea "u"
type textarea "p"
type textarea "shows now"
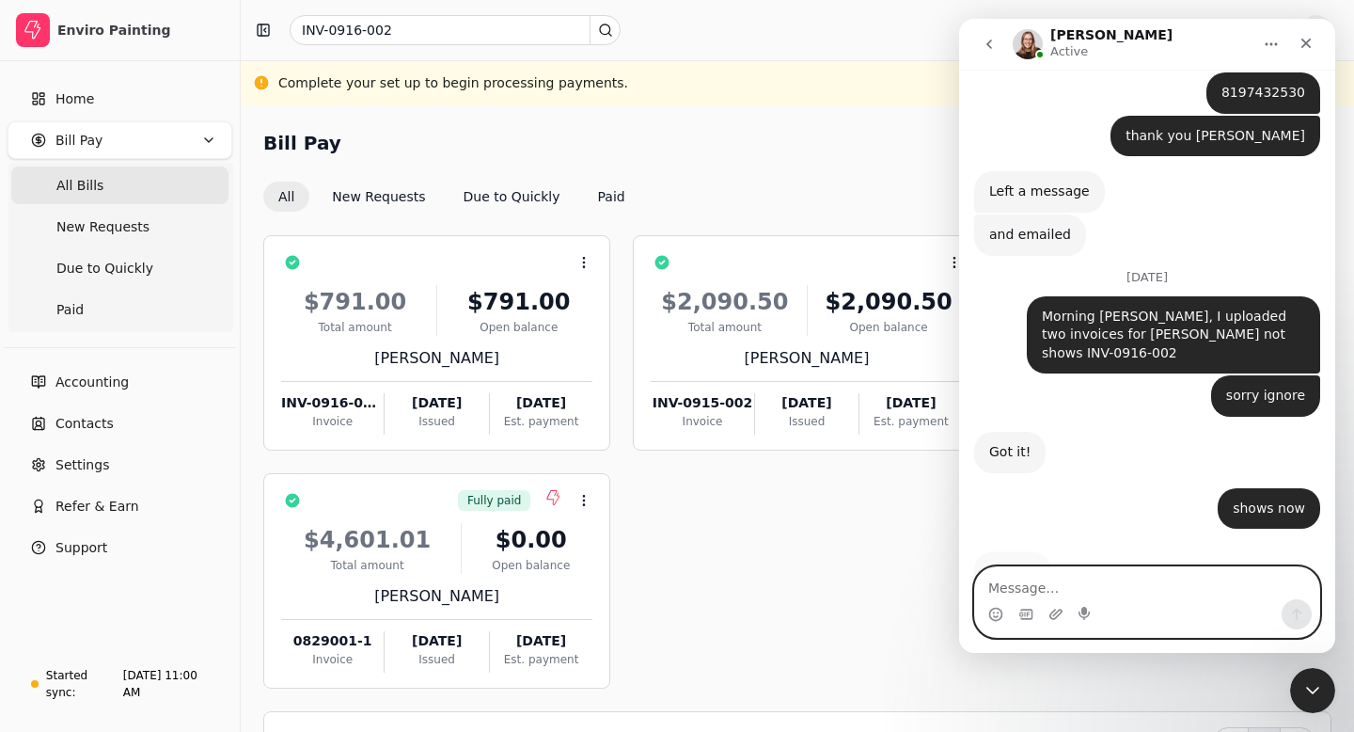
scroll to position [3158, 0]
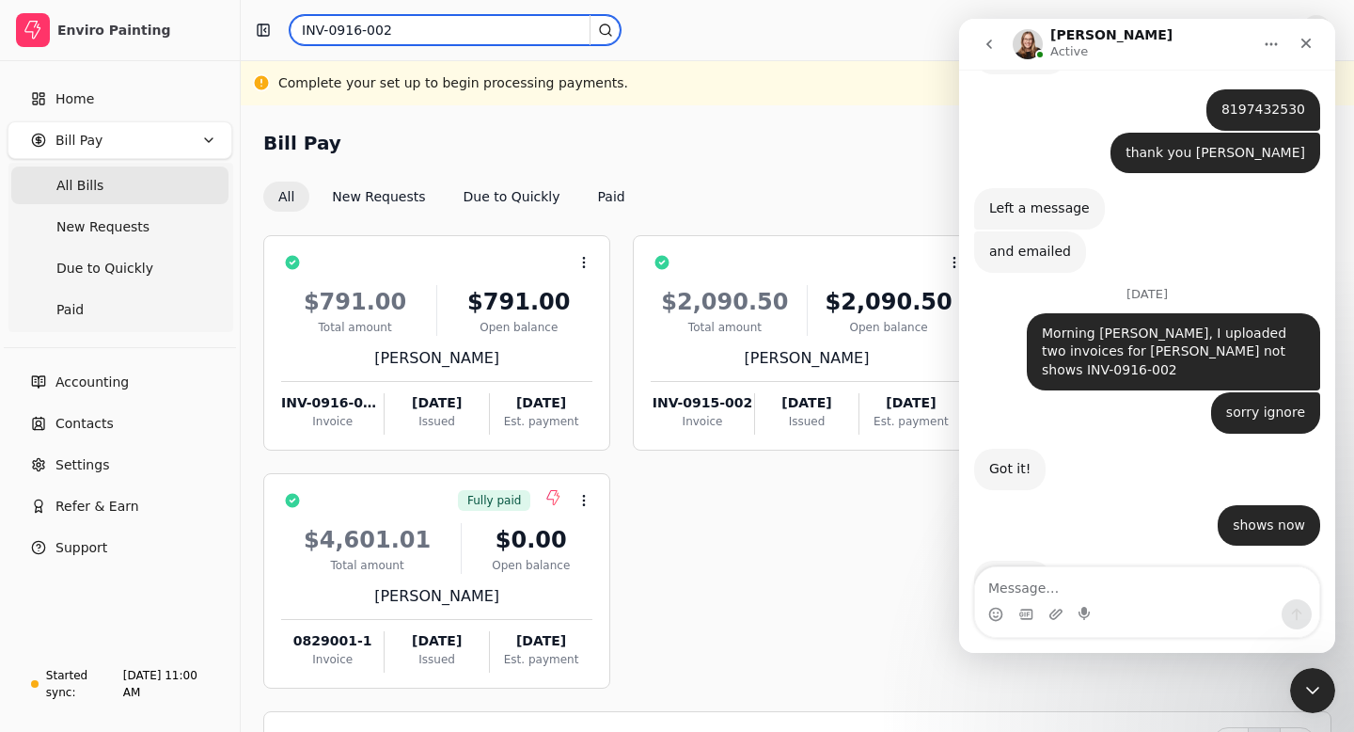
drag, startPoint x: 499, startPoint y: 36, endPoint x: 293, endPoint y: 30, distance: 207.0
click at [286, 30] on div "INV-0916-002" at bounding box center [695, 30] width 895 height 30
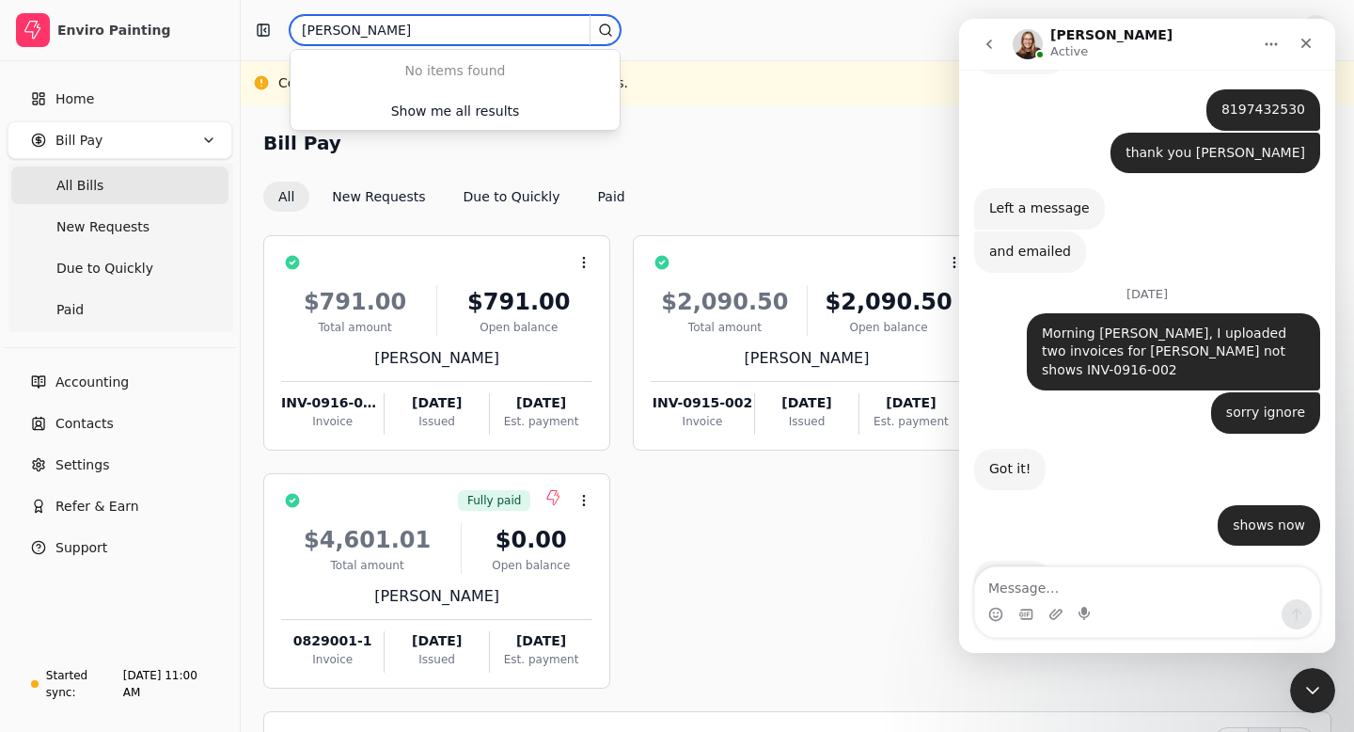
type input "alex"
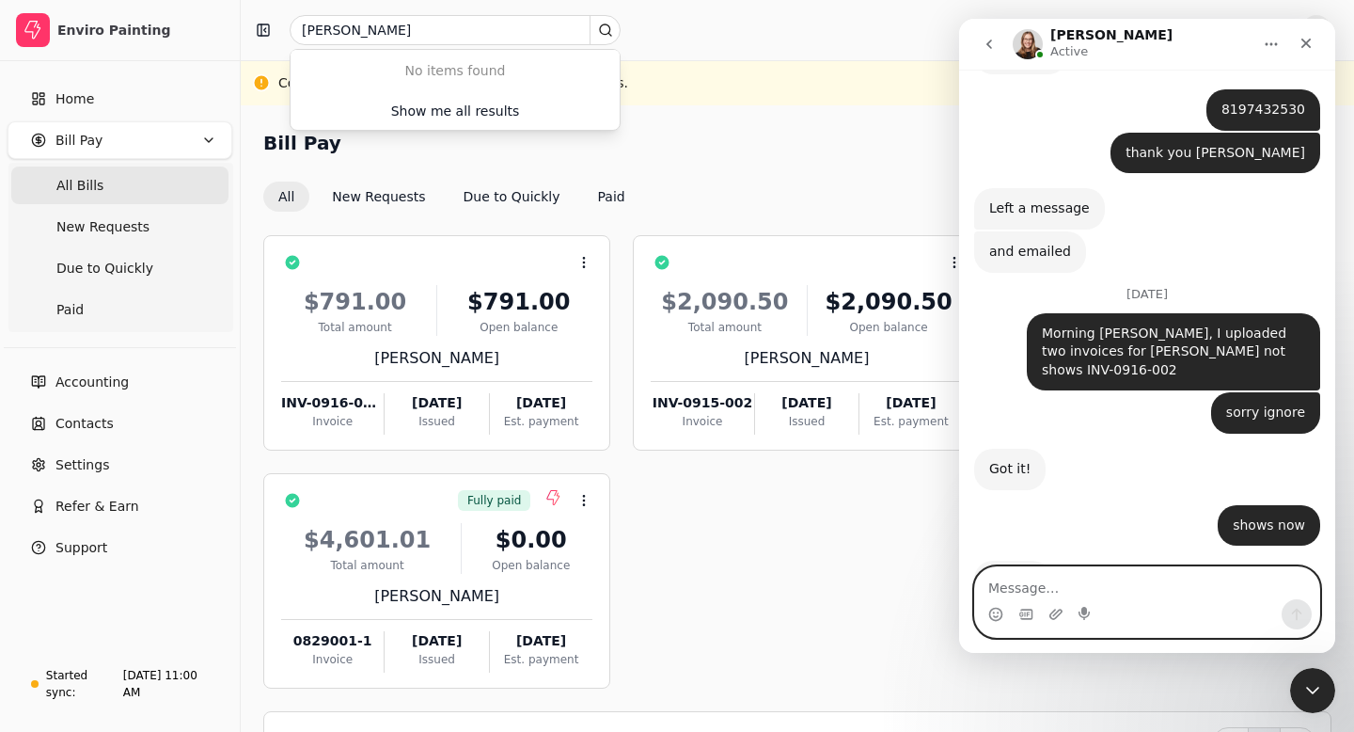
click at [1005, 594] on textarea "Message…" at bounding box center [1147, 583] width 344 height 32
type textarea "sorry Evanne, there is a new sub Alex"
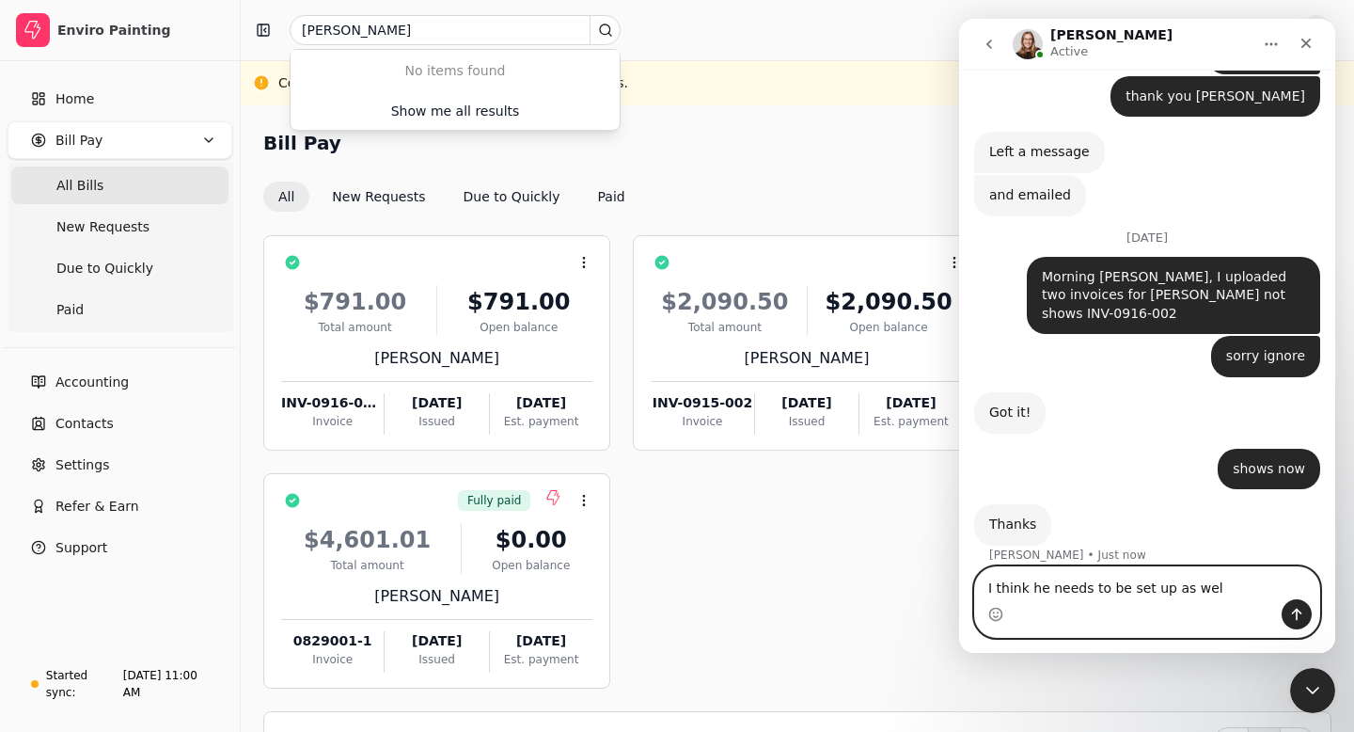
type textarea "I think he needs to be set up as well"
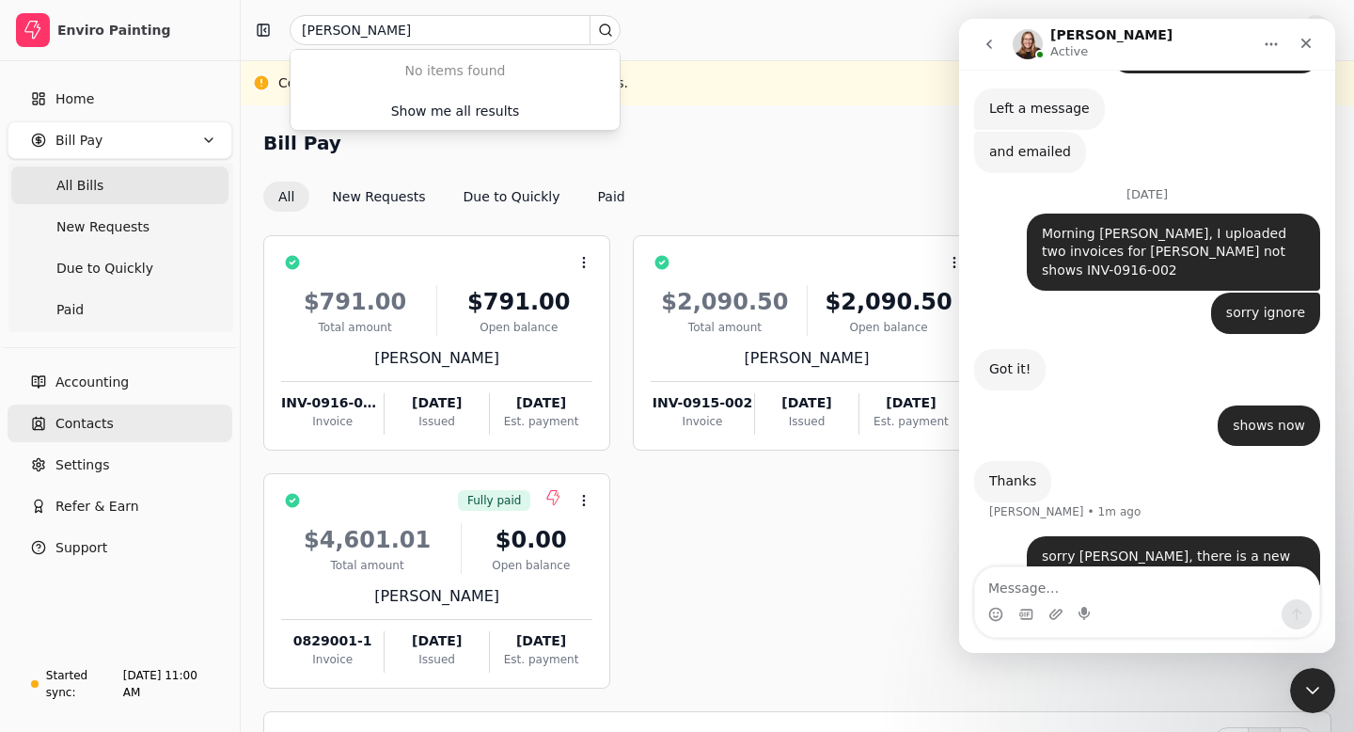
click at [84, 421] on span "Contacts" at bounding box center [84, 424] width 58 height 20
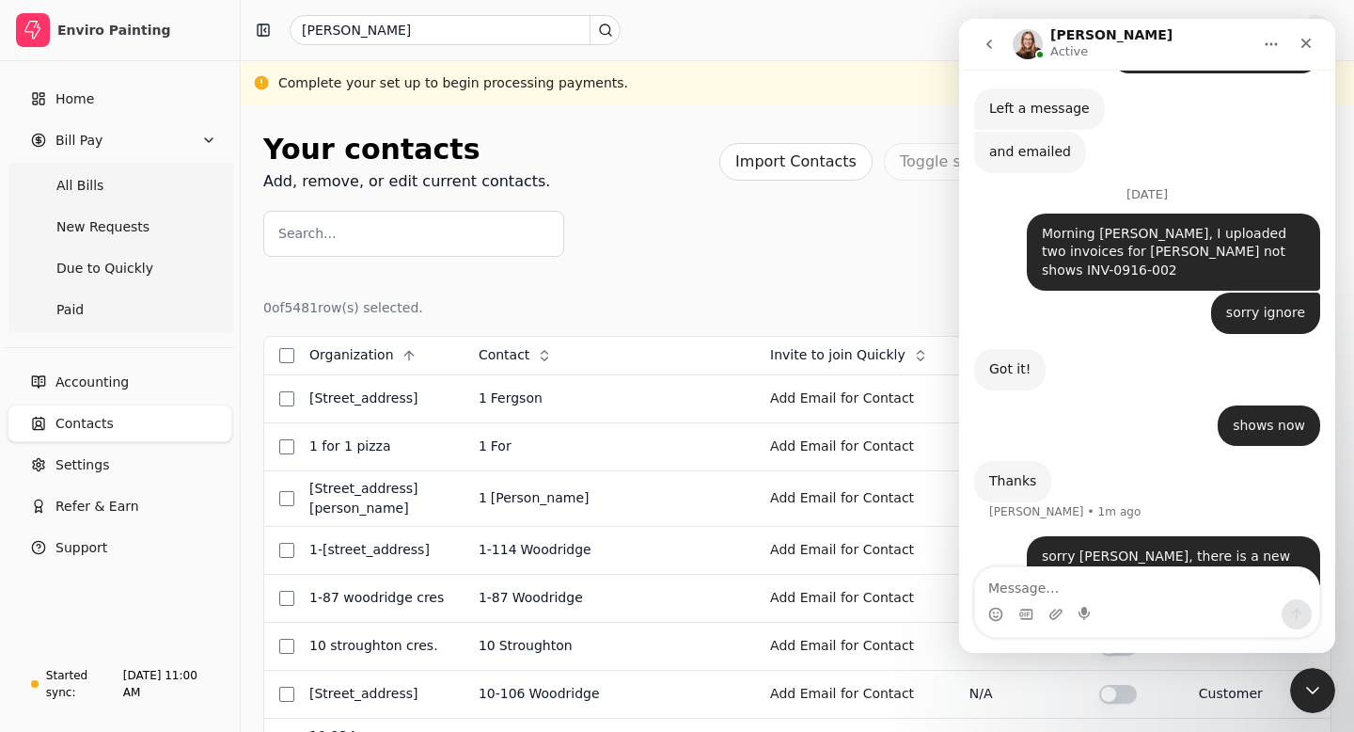
click at [310, 237] on label "Search..." at bounding box center [306, 234] width 57 height 20
click at [310, 237] on input "Search..." at bounding box center [413, 234] width 301 height 46
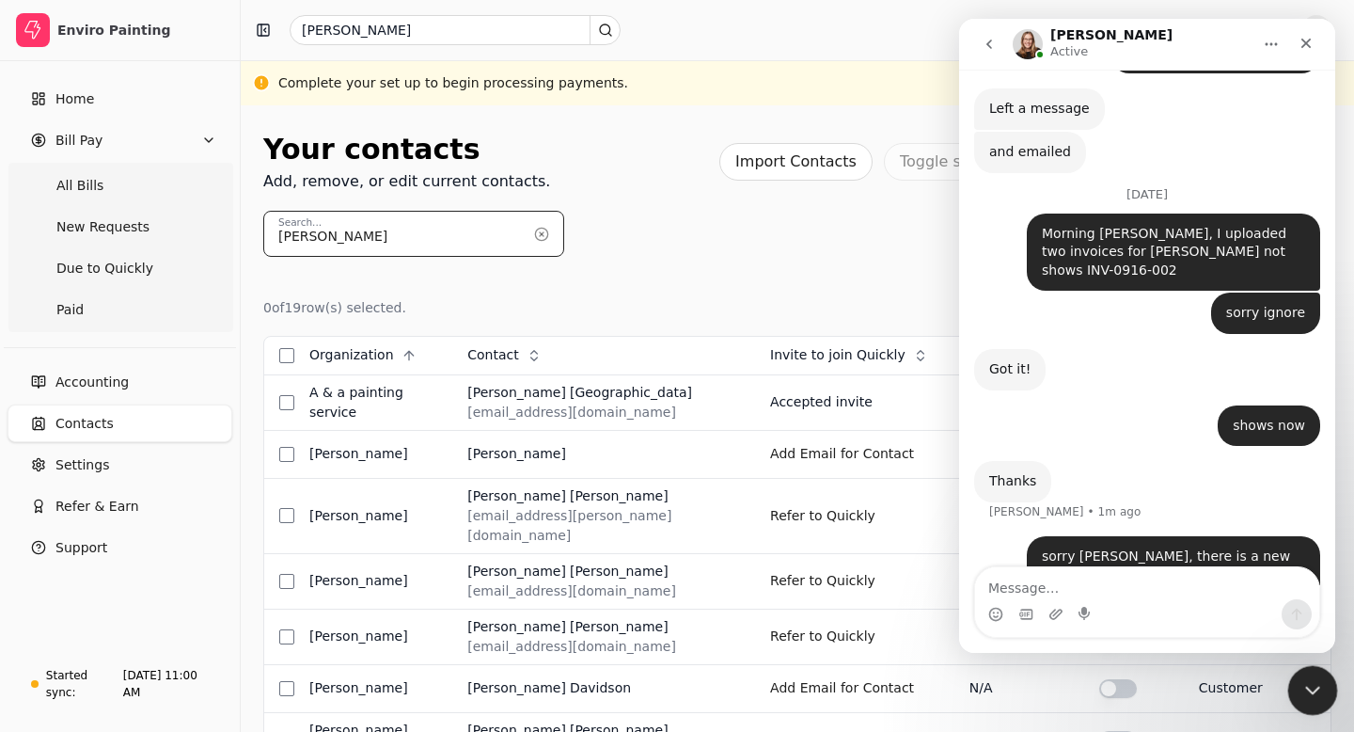
type input "alex"
click at [1311, 697] on icon "Close Intercom Messenger" at bounding box center [1310, 687] width 23 height 23
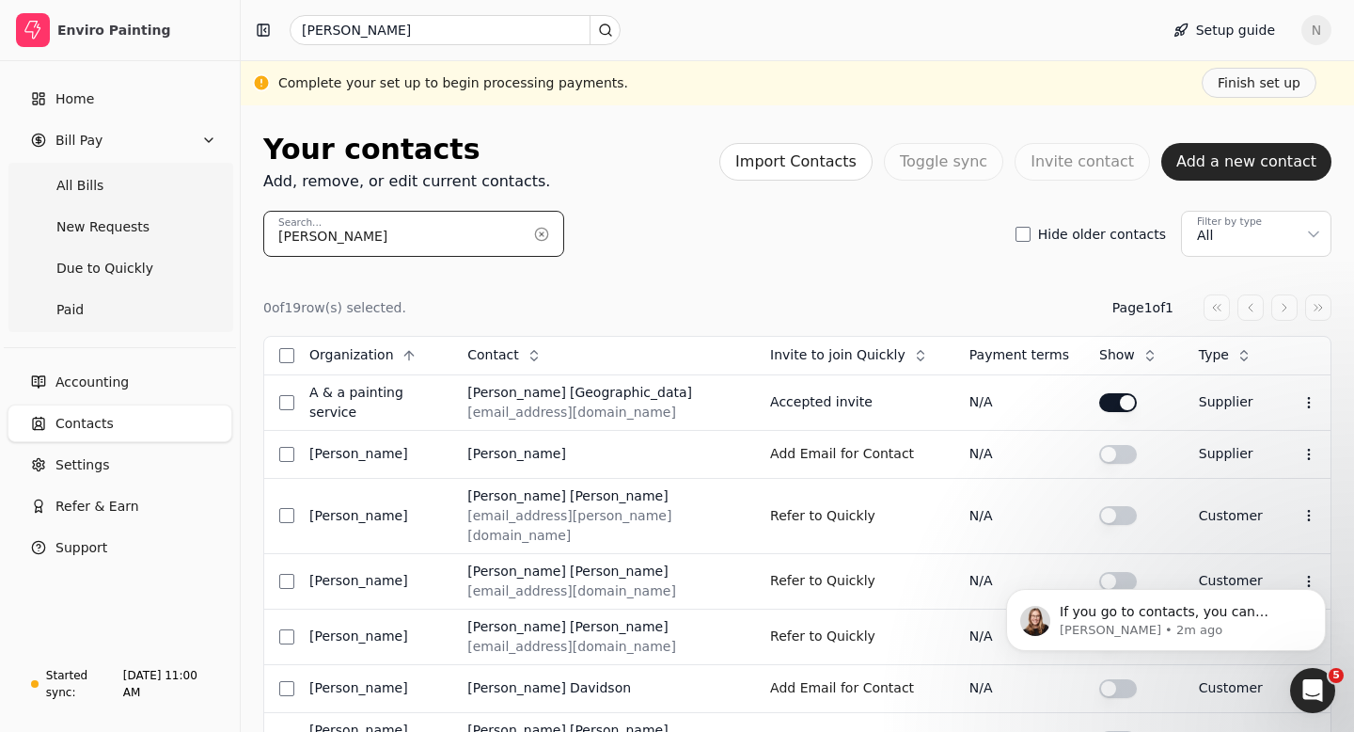
click at [324, 242] on input "alex" at bounding box center [413, 234] width 301 height 46
click at [830, 451] on button "Add Email for Contact" at bounding box center [842, 454] width 144 height 30
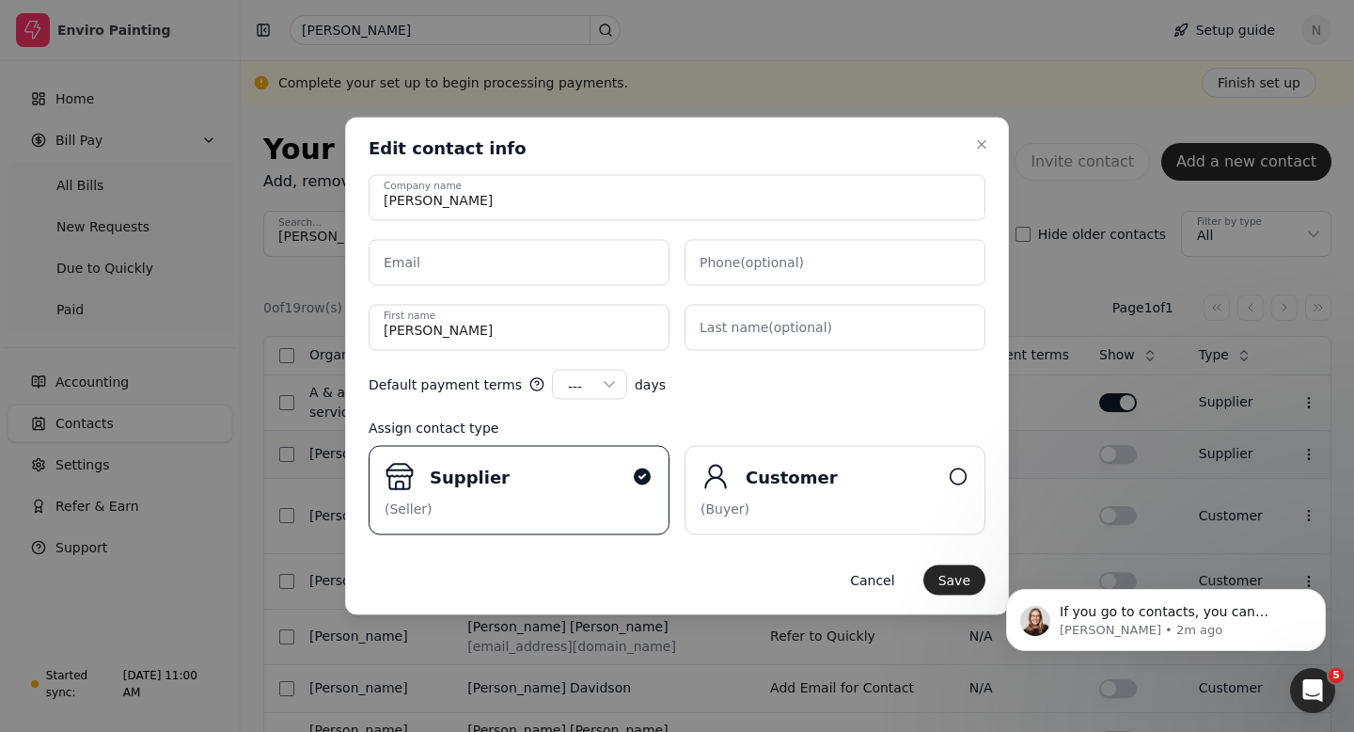
click at [997, 144] on div "Close Edit contact info Edit contact info Alex Company name Email Phone (option…" at bounding box center [677, 367] width 664 height 498
click at [983, 143] on icon "button" at bounding box center [982, 145] width 8 height 8
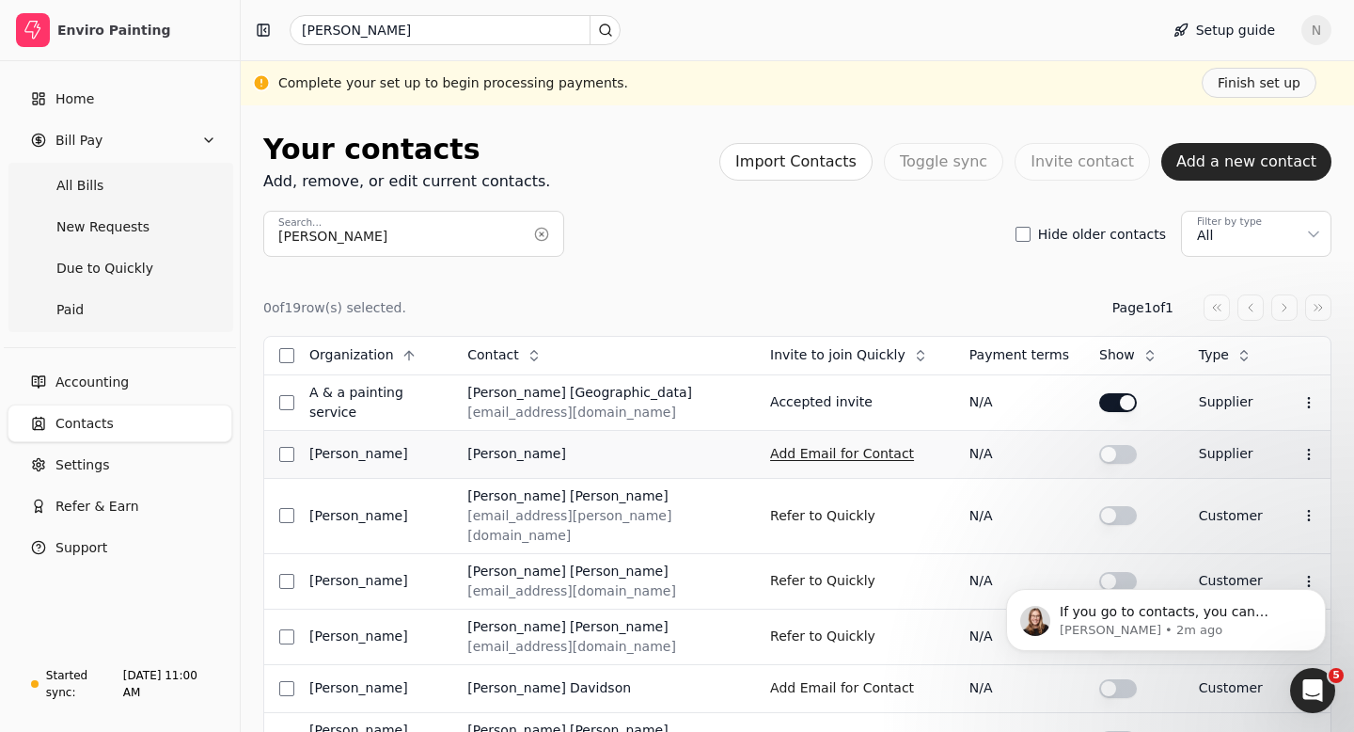
click at [847, 457] on button "Add Email for Contact" at bounding box center [842, 454] width 144 height 30
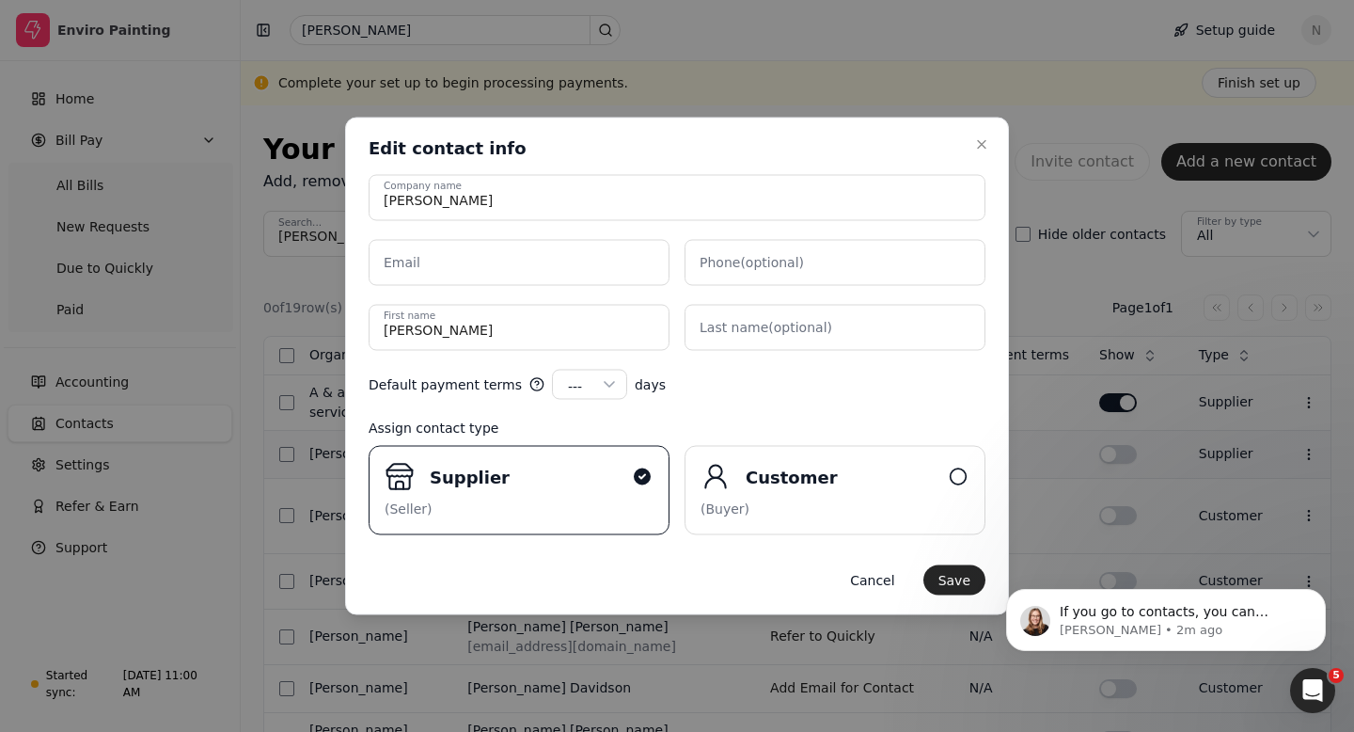
click at [402, 263] on label "Email" at bounding box center [402, 263] width 37 height 20
click at [402, 263] on input "Email" at bounding box center [519, 263] width 301 height 46
click at [717, 260] on label "Phone (optional)" at bounding box center [752, 263] width 104 height 20
click at [717, 260] on input "Phone (optional)" at bounding box center [835, 263] width 301 height 46
paste input "6473893101"
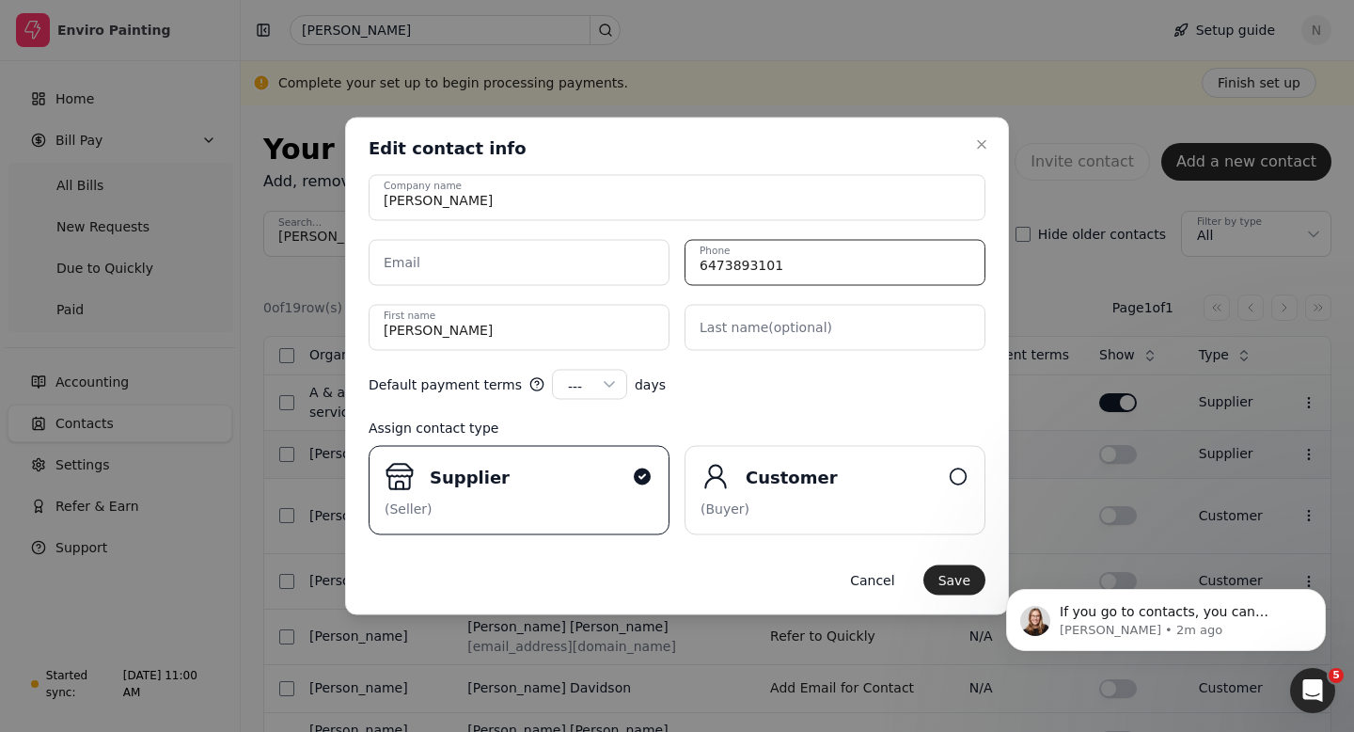
type input "6473893101"
click at [408, 264] on label "Email" at bounding box center [402, 263] width 37 height 20
click at [408, 264] on input "Email" at bounding box center [519, 263] width 301 height 46
paste input "alexislugo76@yahoo.com"
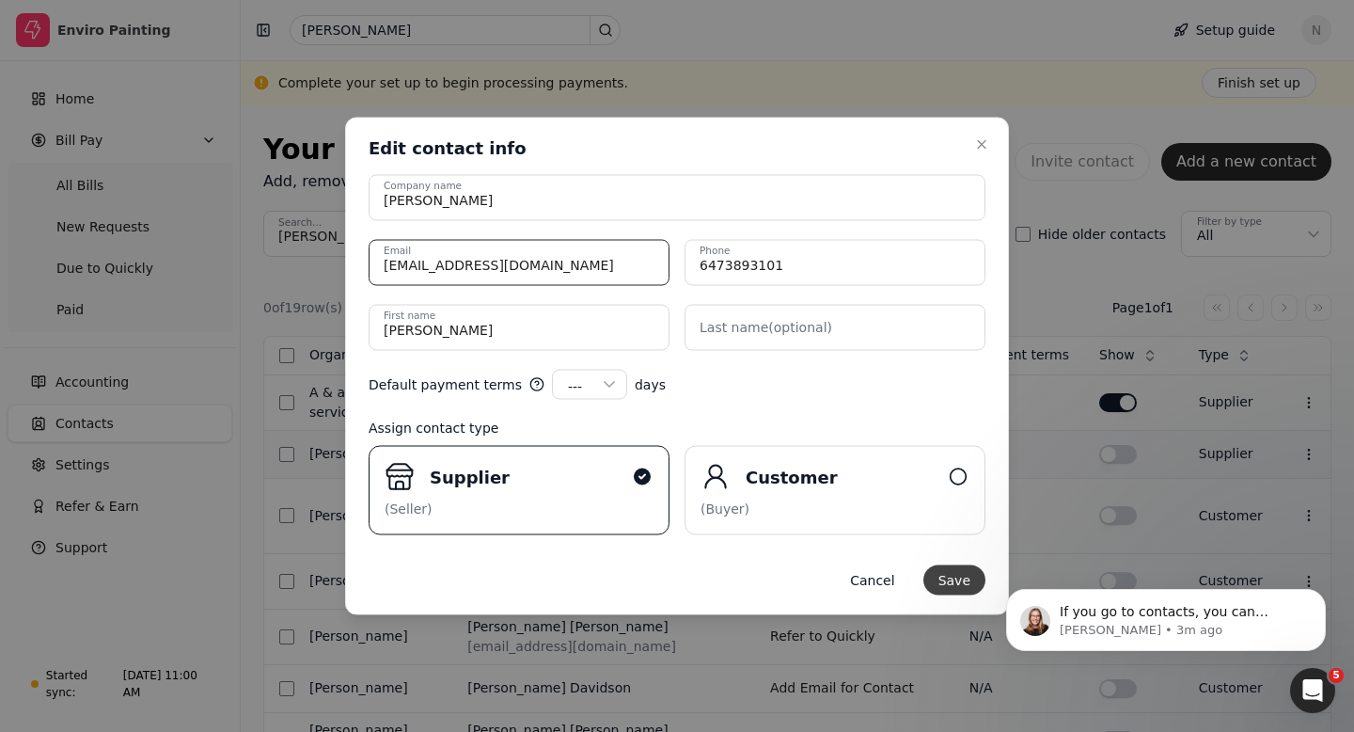
type input "alexislugo76@yahoo.com"
click at [958, 575] on button "Save" at bounding box center [955, 580] width 62 height 30
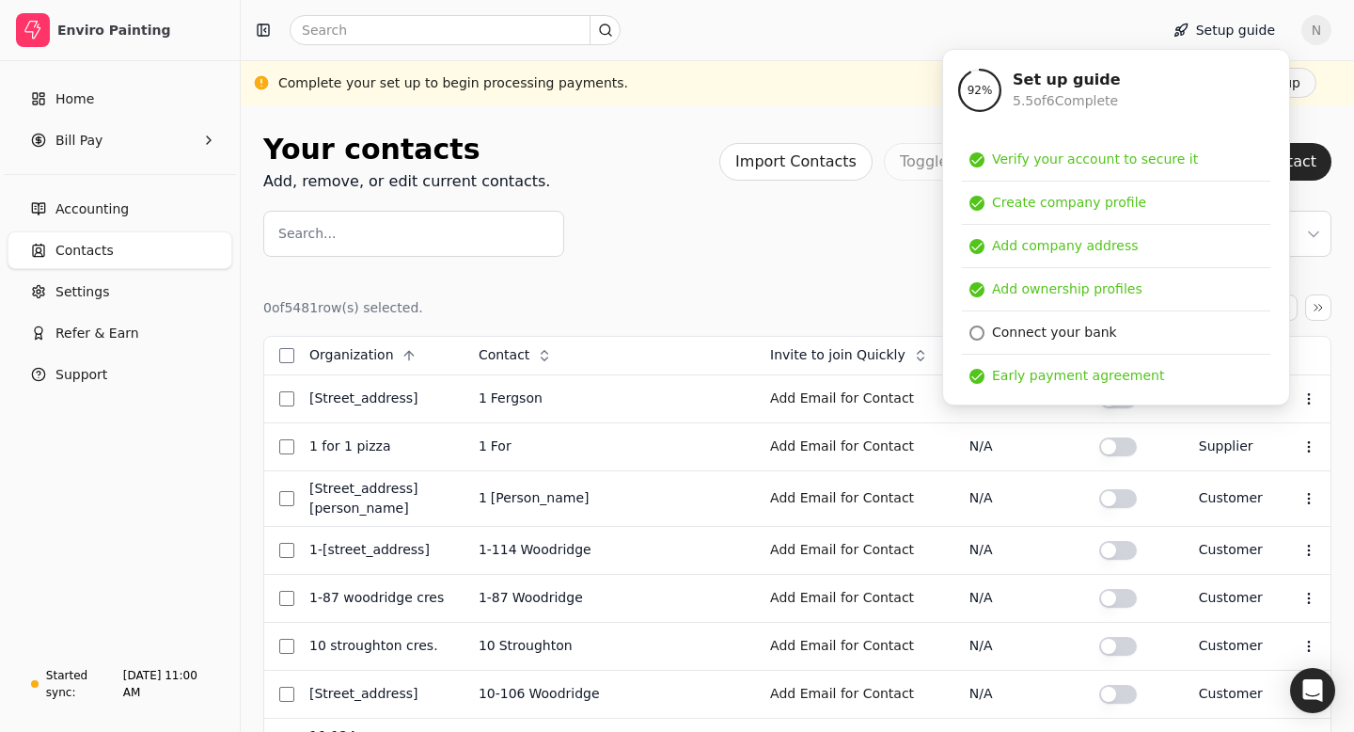
click at [304, 236] on label "Search..." at bounding box center [306, 234] width 57 height 20
click at [304, 236] on input "Search..." at bounding box center [413, 234] width 301 height 46
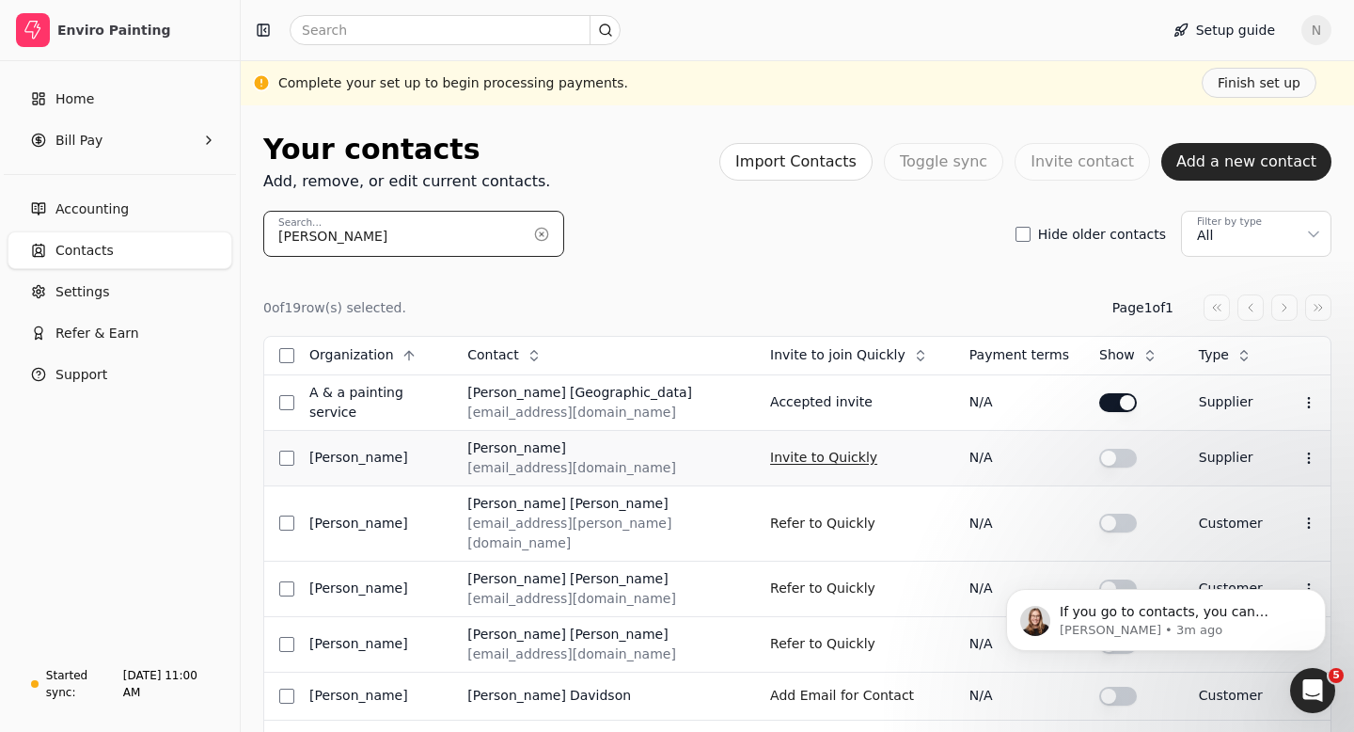
type input "alex"
click at [862, 464] on button "Invite to Quickly" at bounding box center [823, 458] width 107 height 30
click at [1318, 689] on icon "Open Intercom Messenger" at bounding box center [1310, 688] width 31 height 31
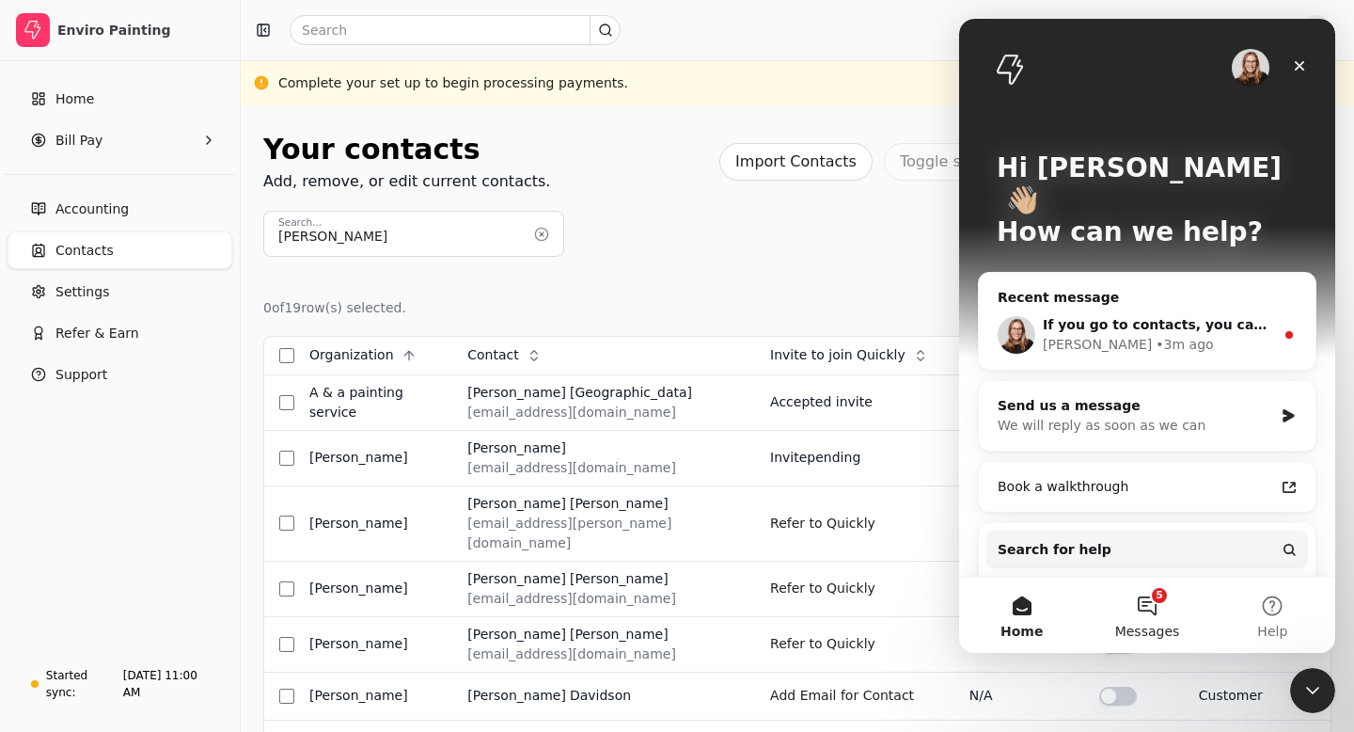
click at [1143, 616] on button "5 Messages" at bounding box center [1146, 615] width 125 height 75
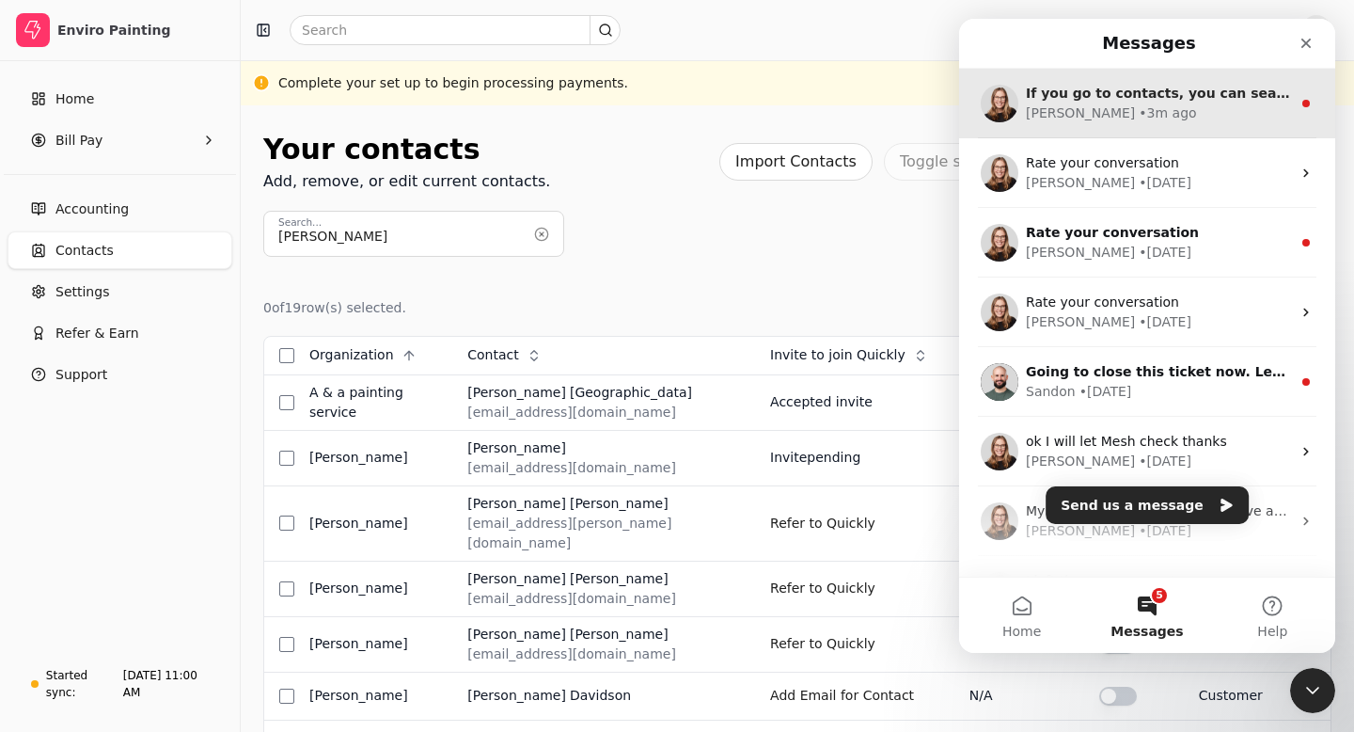
click at [1126, 99] on span "If you go to contacts, you can search them there and click invite to Quickly" at bounding box center [1305, 93] width 558 height 15
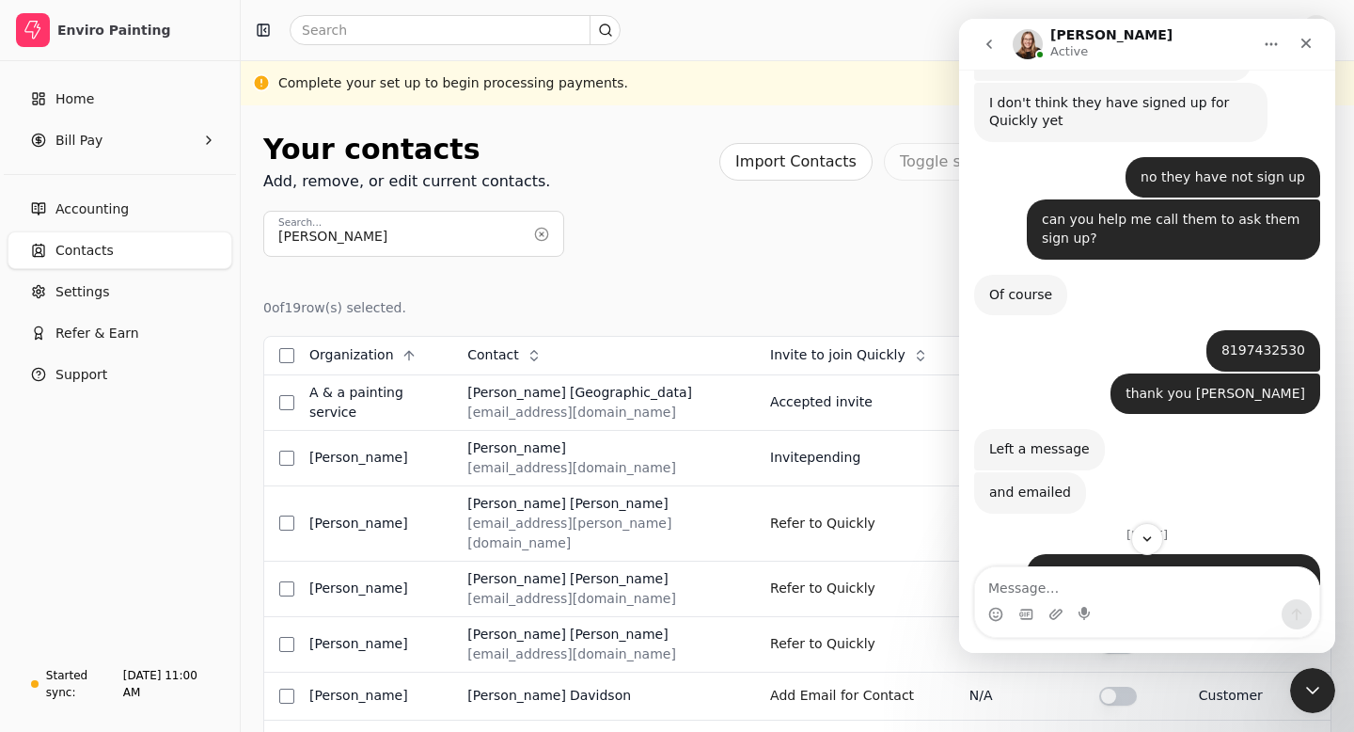
scroll to position [3332, 0]
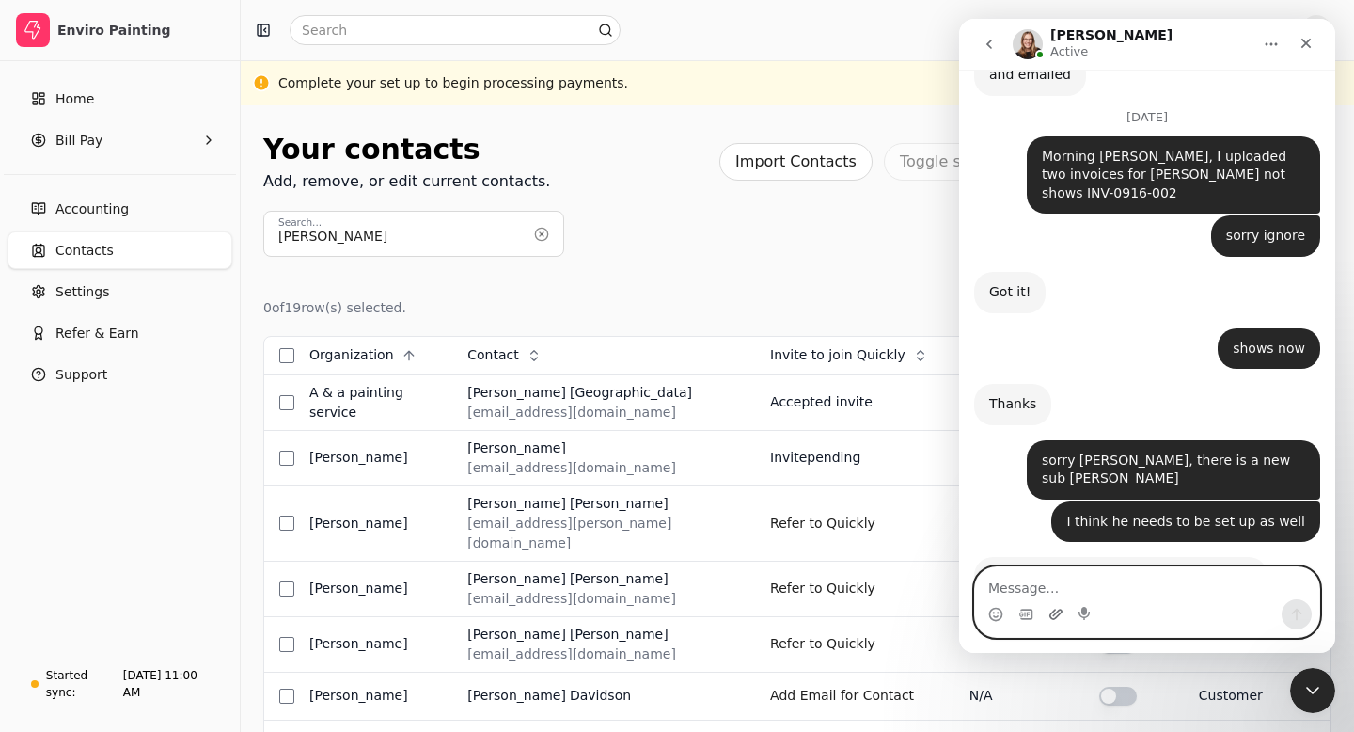
click at [1055, 613] on icon "Upload attachment" at bounding box center [1056, 614] width 13 height 10
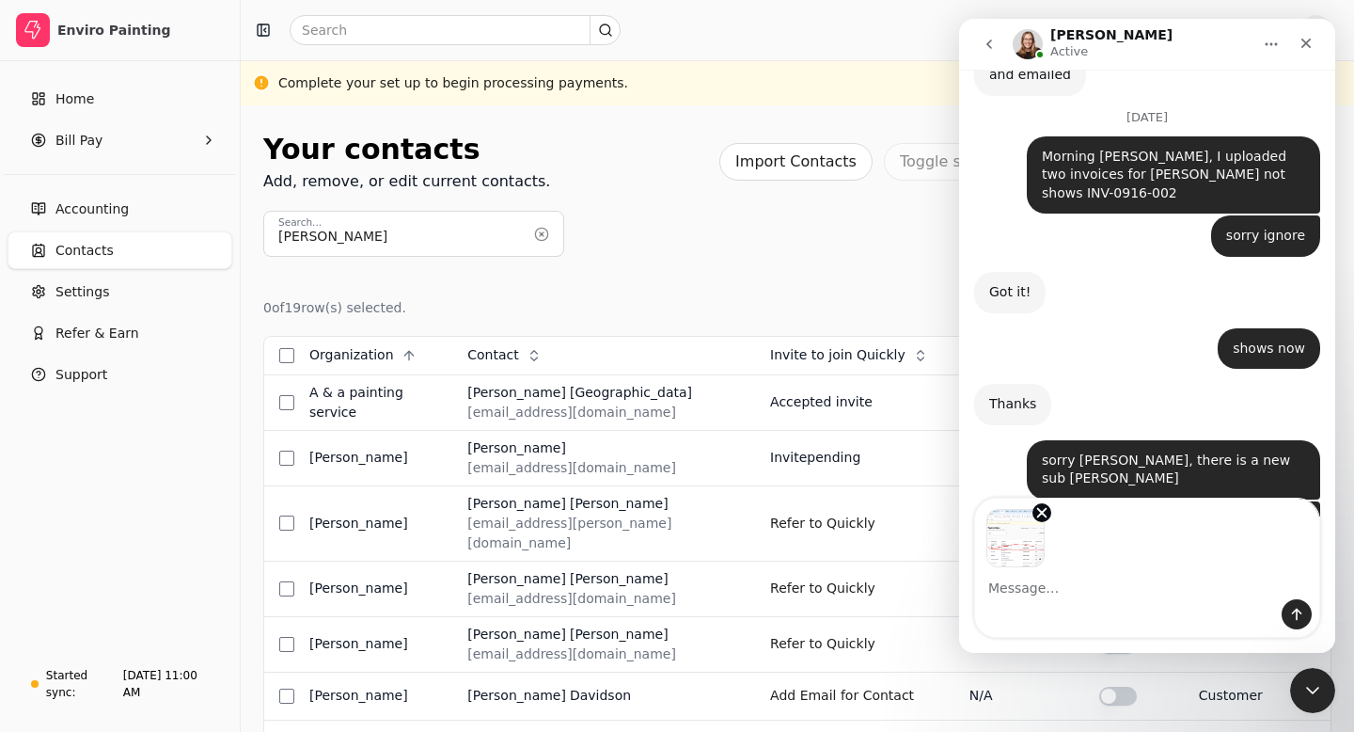
scroll to position [3401, 0]
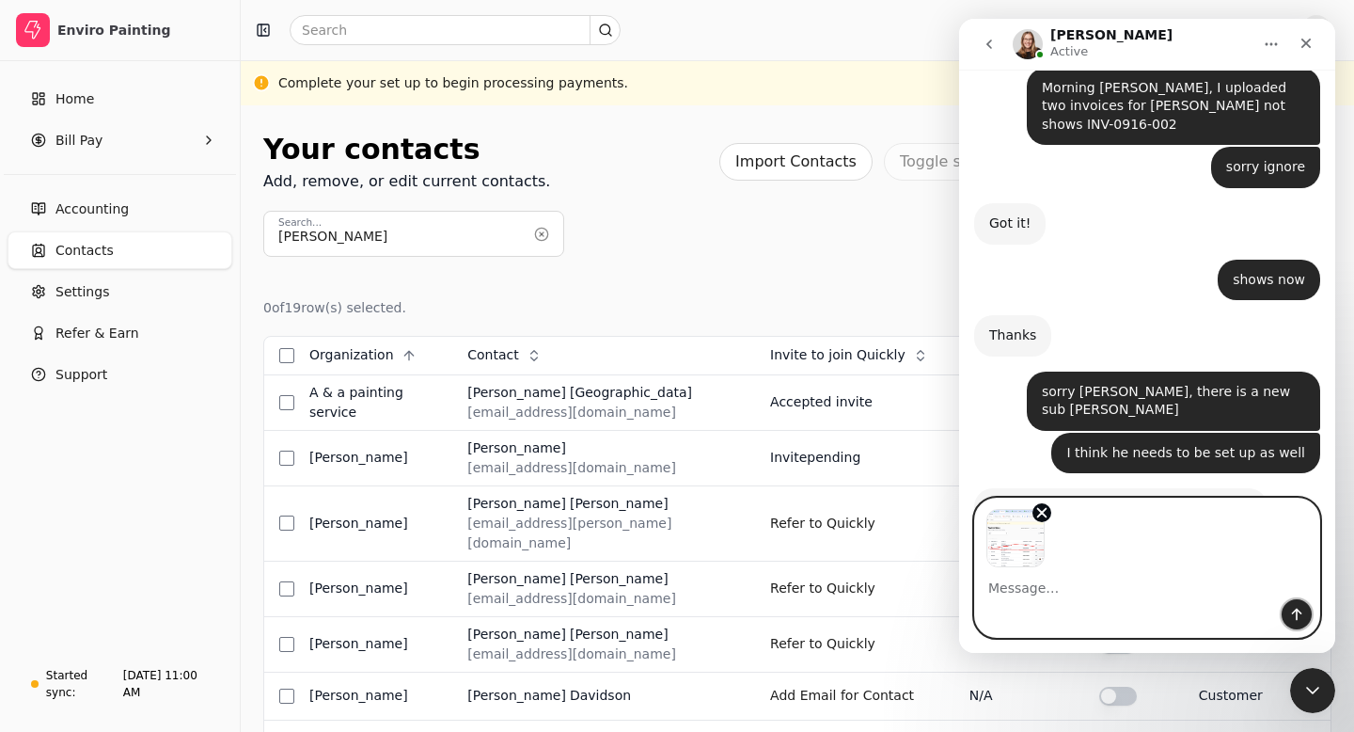
click at [1295, 621] on icon "Send a message…" at bounding box center [1297, 614] width 15 height 15
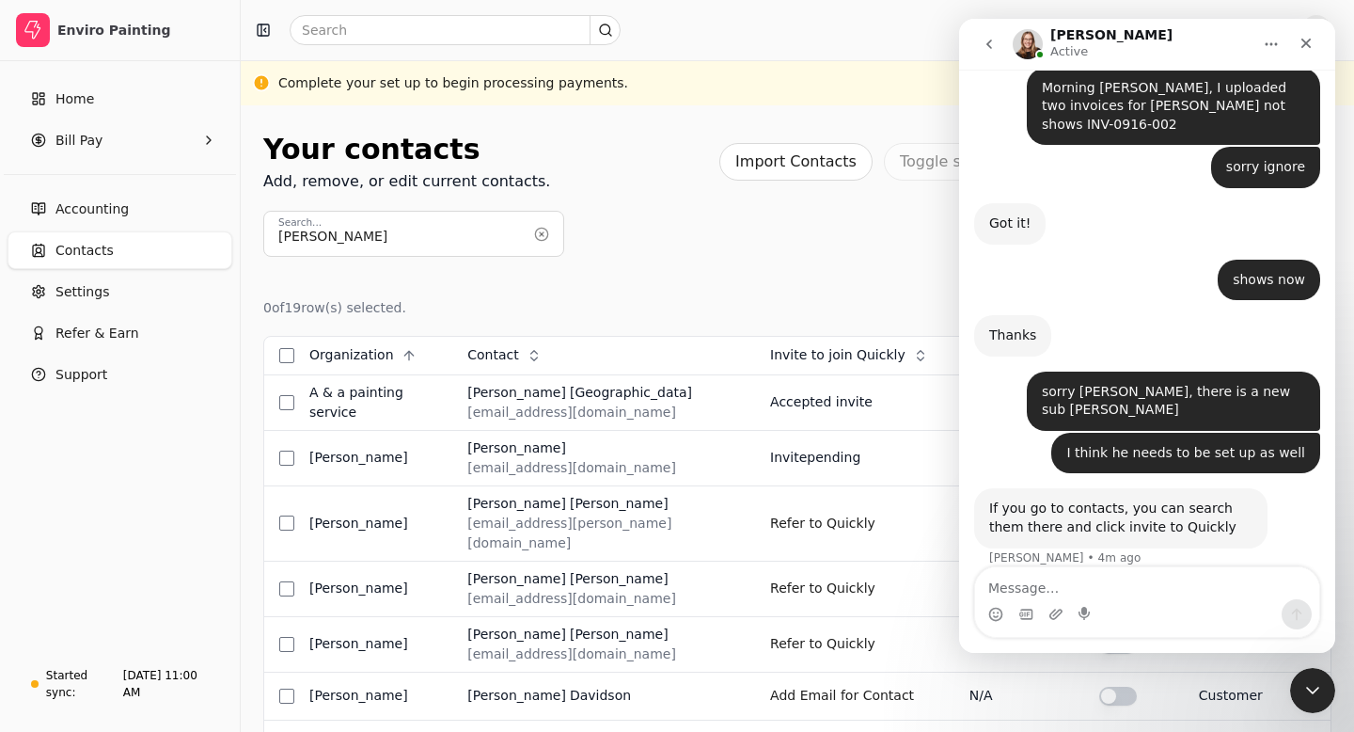
scroll to position [3527, 0]
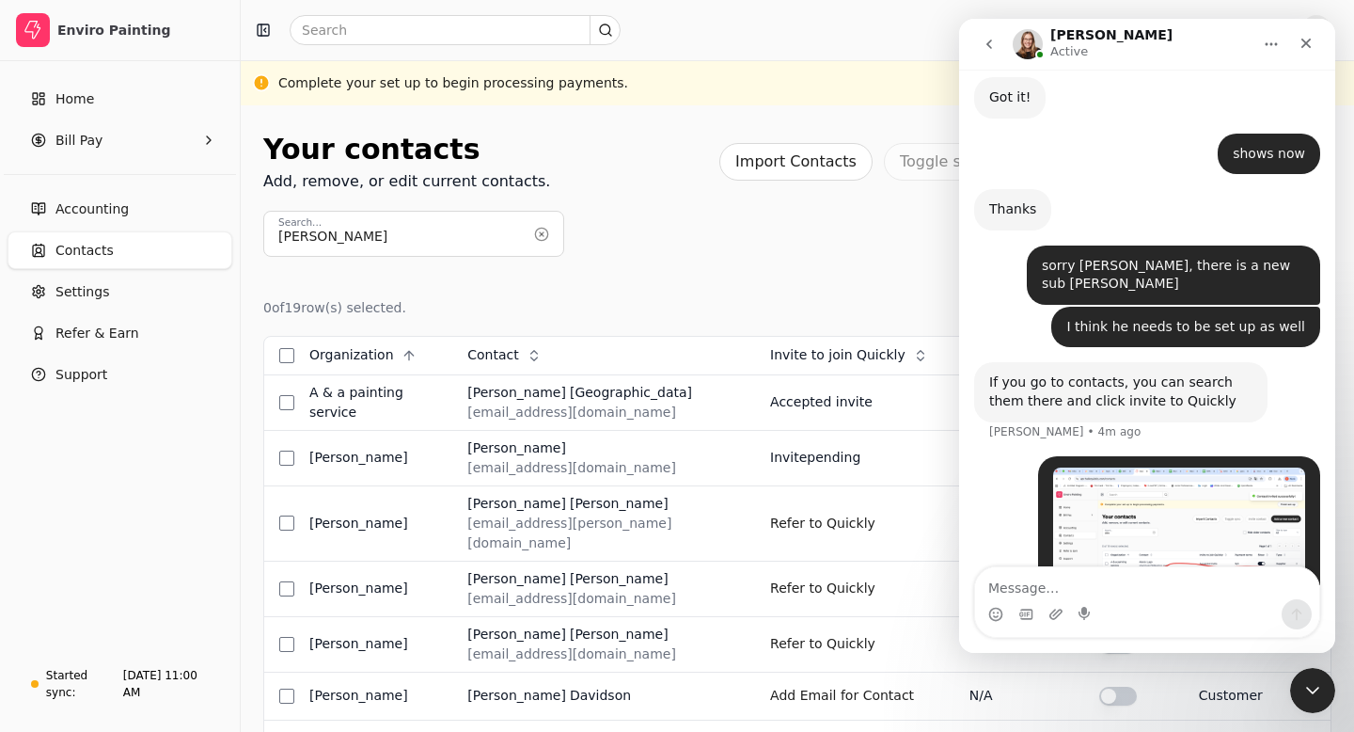
click at [1197, 467] on img "user says…" at bounding box center [1179, 546] width 252 height 158
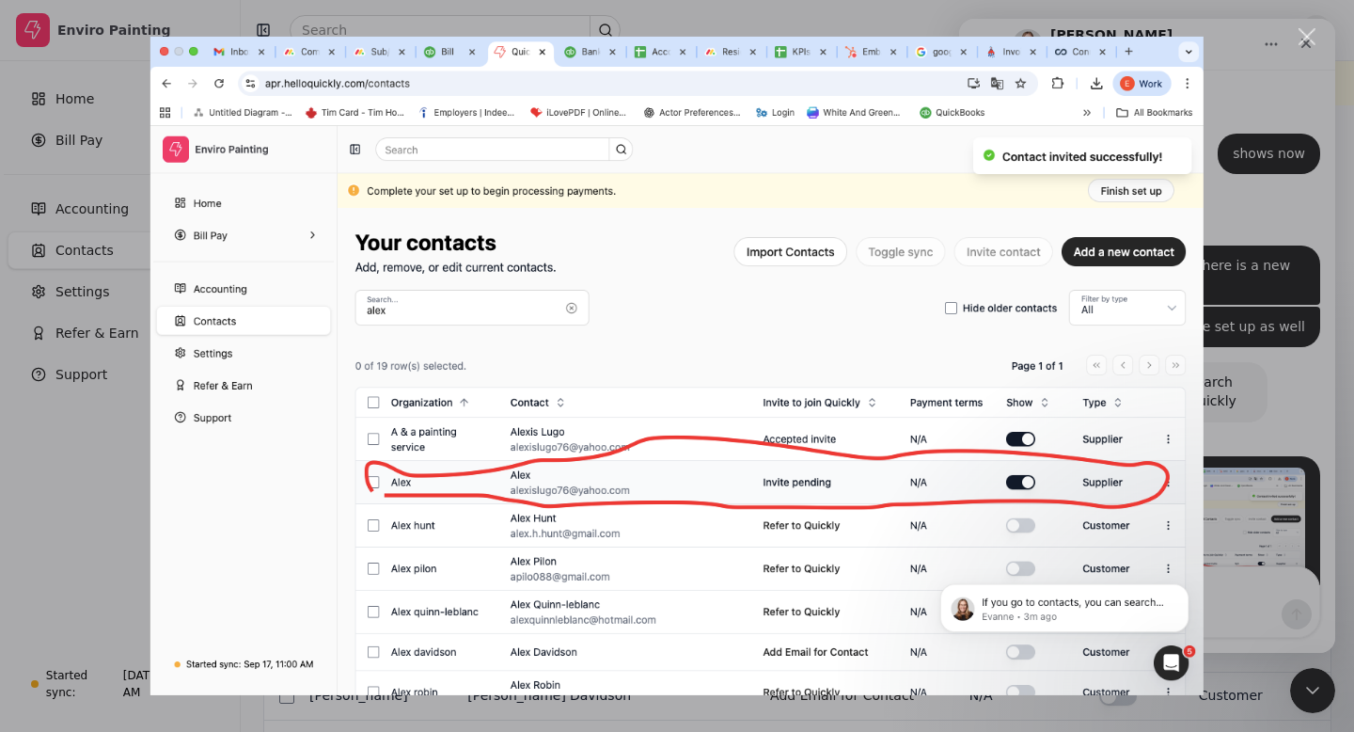
click at [1307, 31] on div "Close" at bounding box center [1308, 37] width 18 height 18
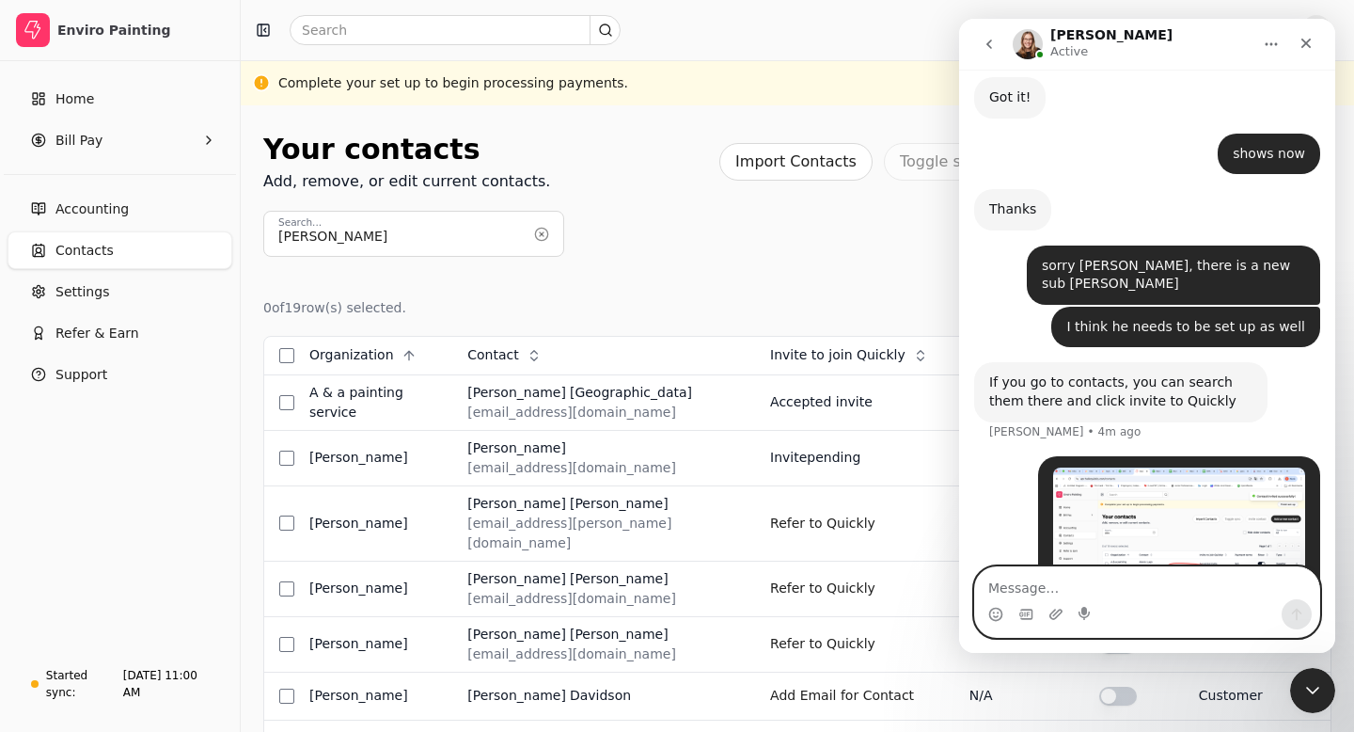
click at [1009, 586] on textarea "Message…" at bounding box center [1147, 583] width 344 height 32
type textarea "ok Done"
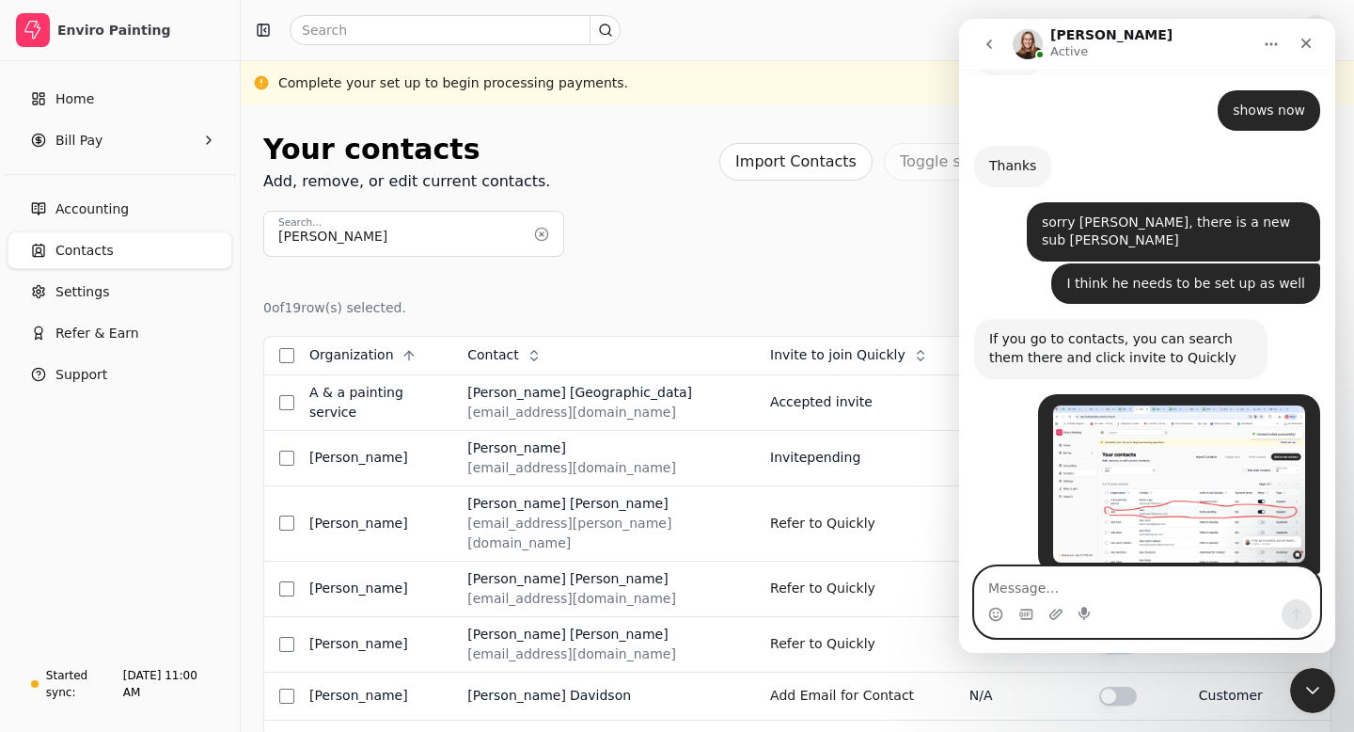
scroll to position [3645, 0]
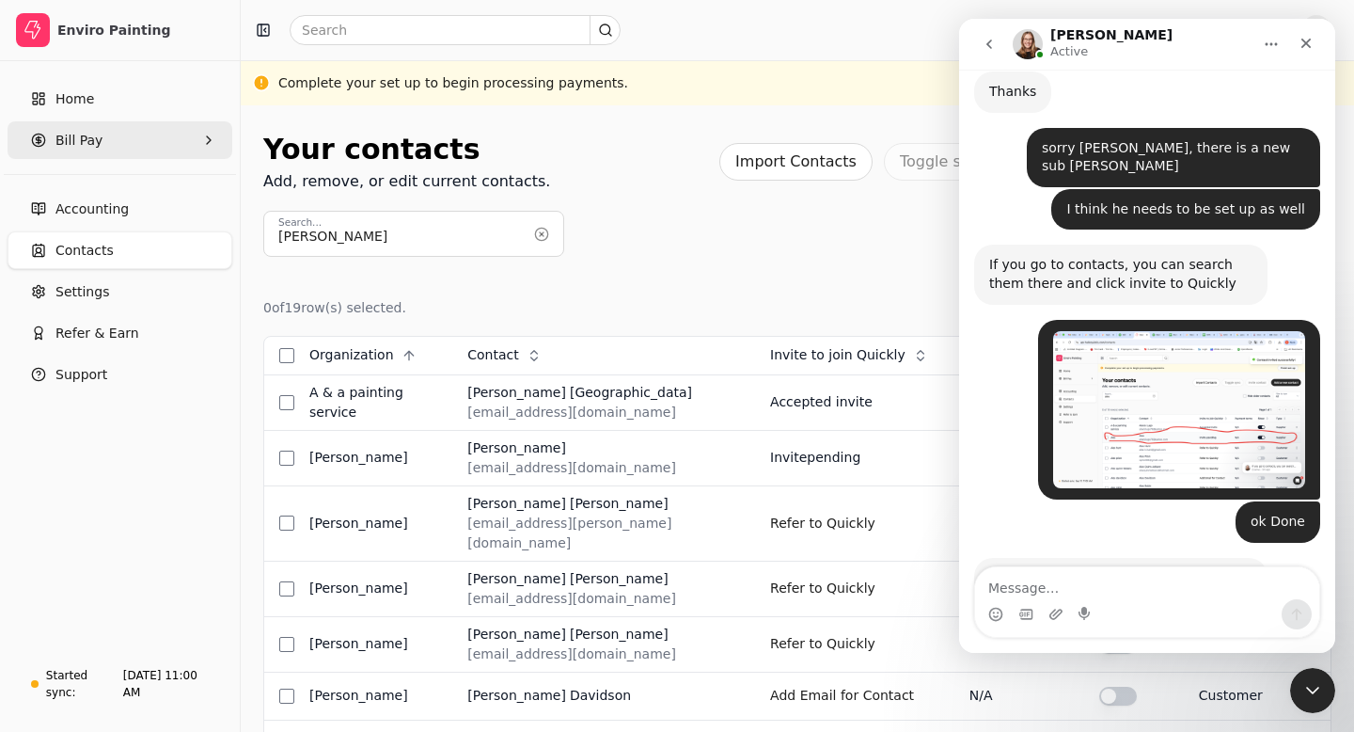
click at [73, 138] on span "Bill Pay" at bounding box center [78, 141] width 47 height 20
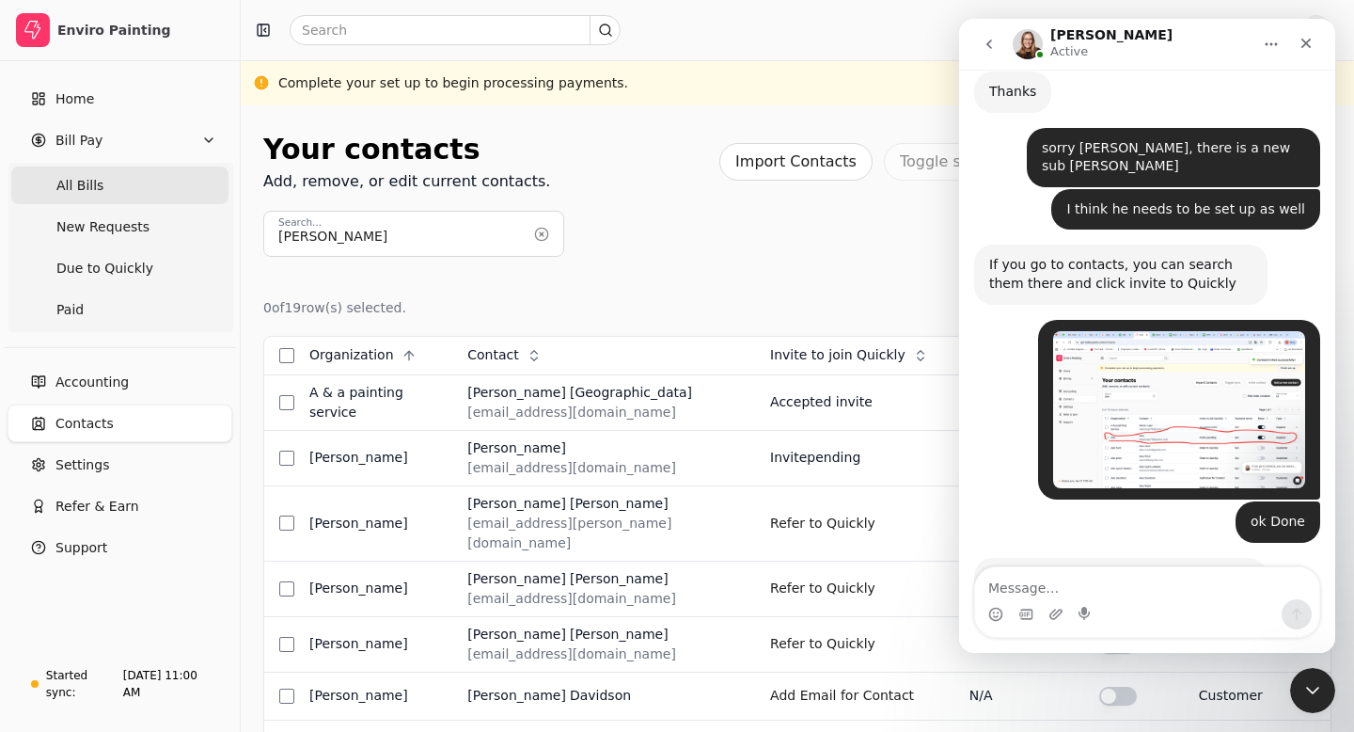
click at [116, 196] on Bills "All Bills" at bounding box center [119, 185] width 217 height 38
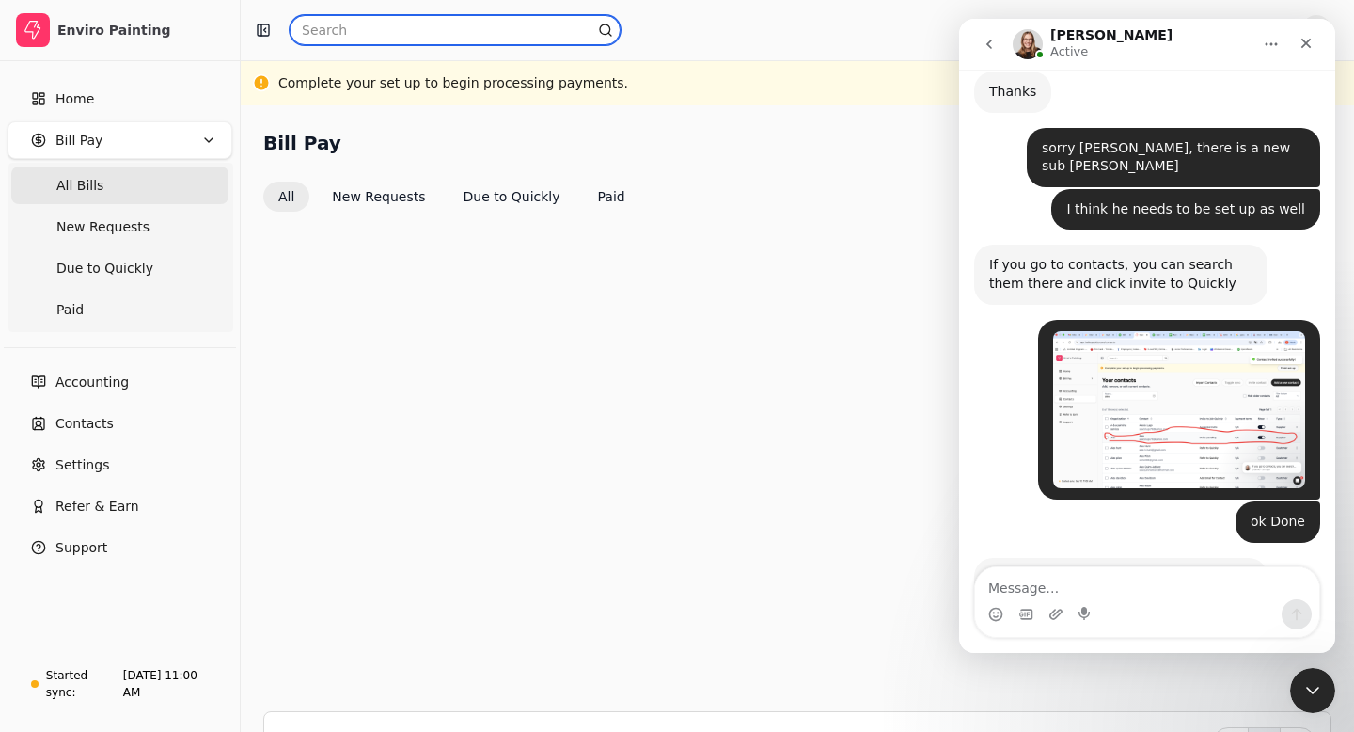
click at [321, 34] on input "text" at bounding box center [455, 30] width 331 height 30
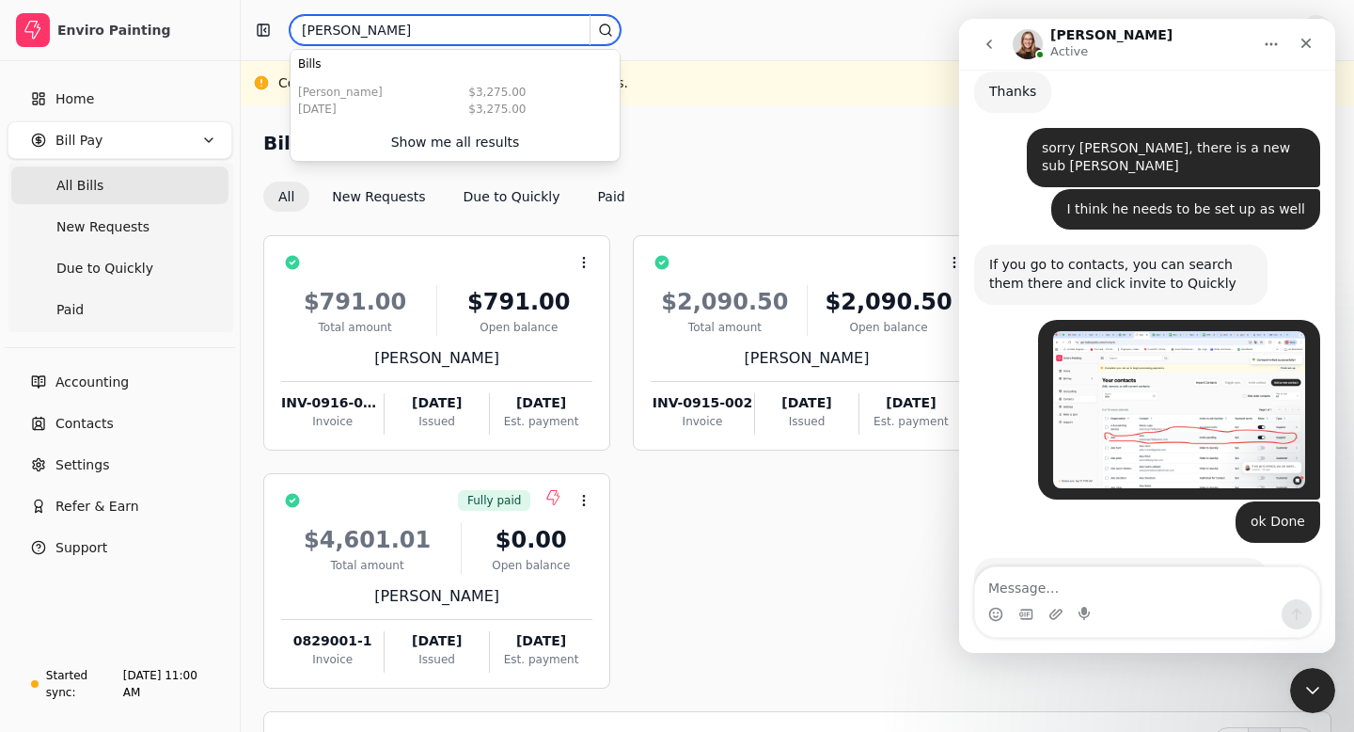
type input "alex"
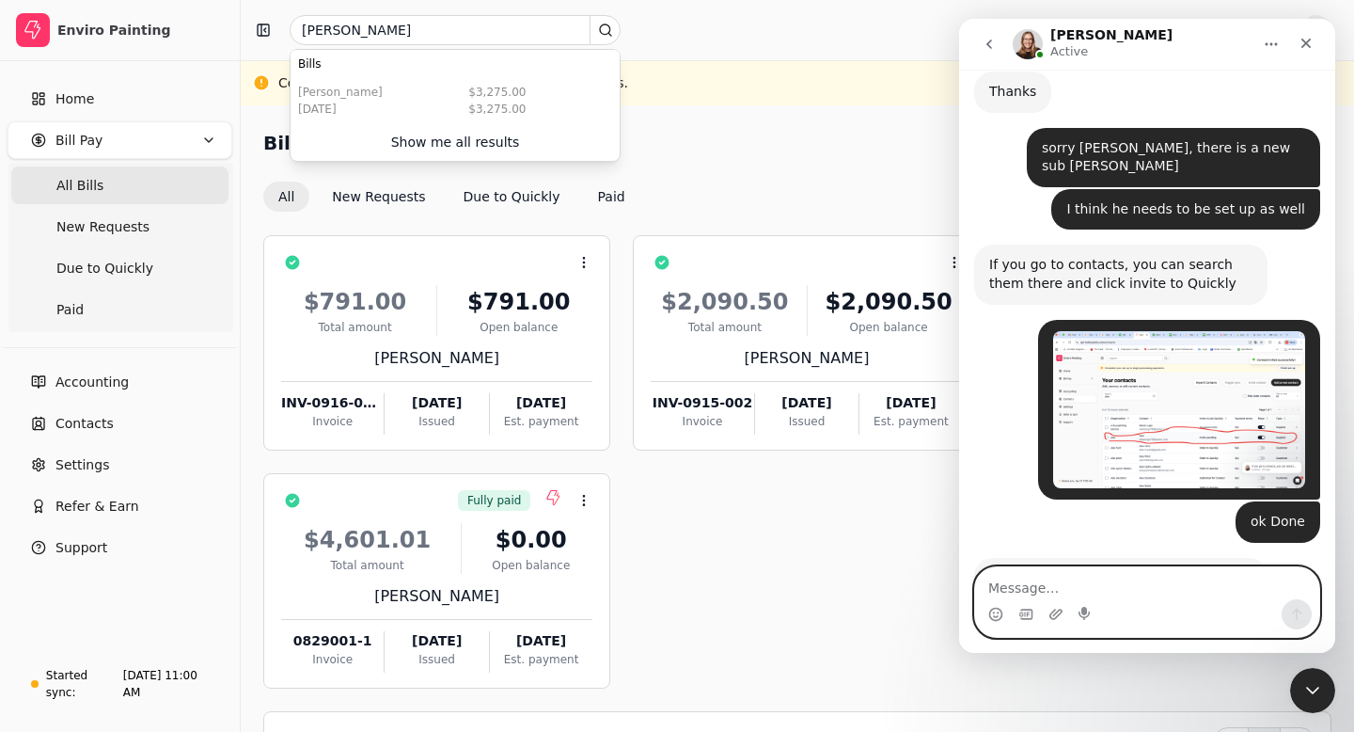
click at [1001, 589] on textarea "Message…" at bounding box center [1147, 583] width 344 height 32
type textarea "yes shows now"
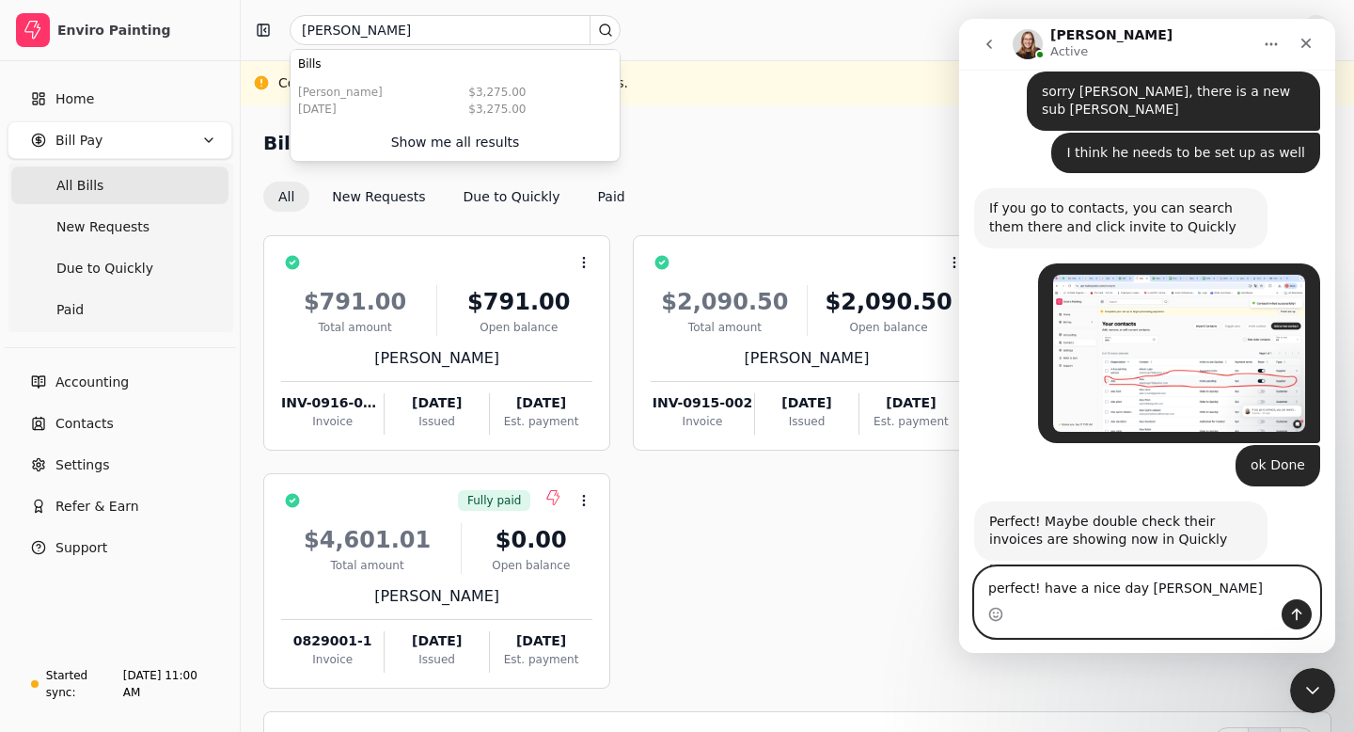
type textarea "perfect! have a nice day Evanne"
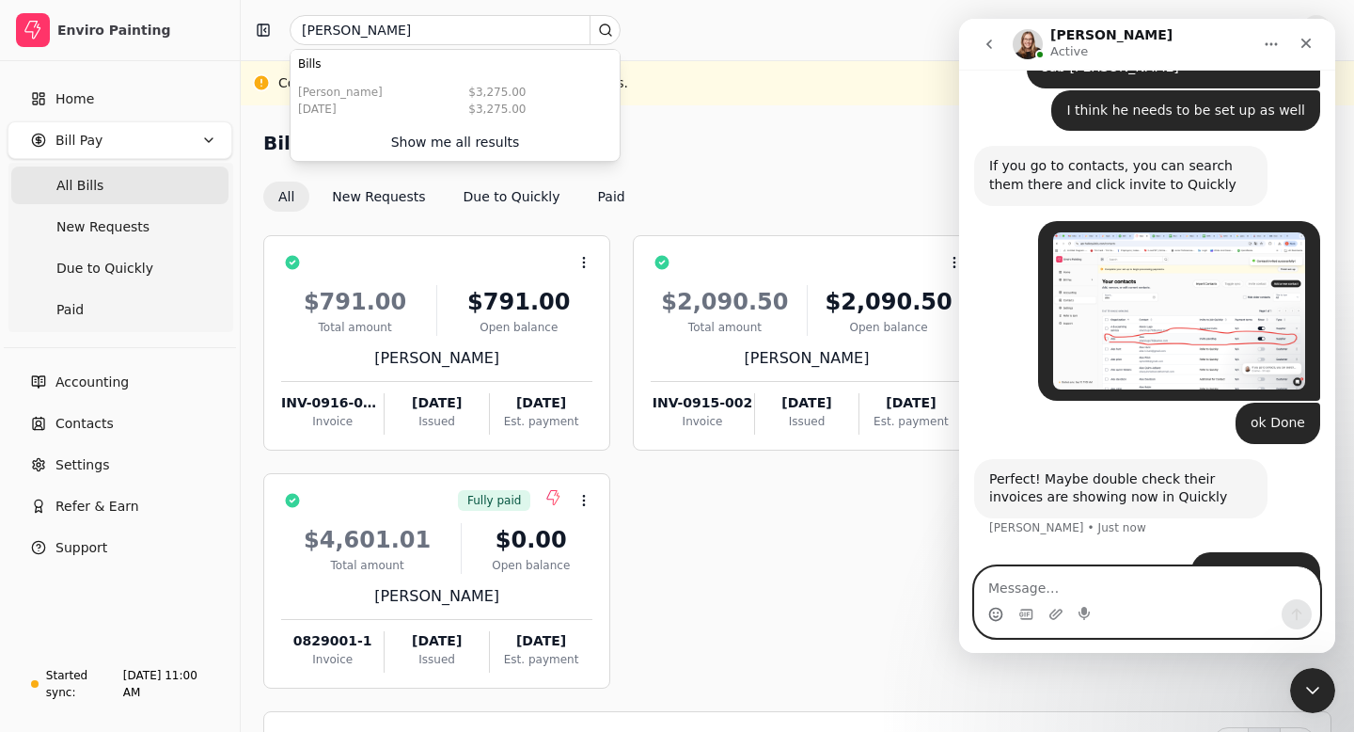
click at [993, 614] on icon "Emoji picker" at bounding box center [996, 614] width 15 height 15
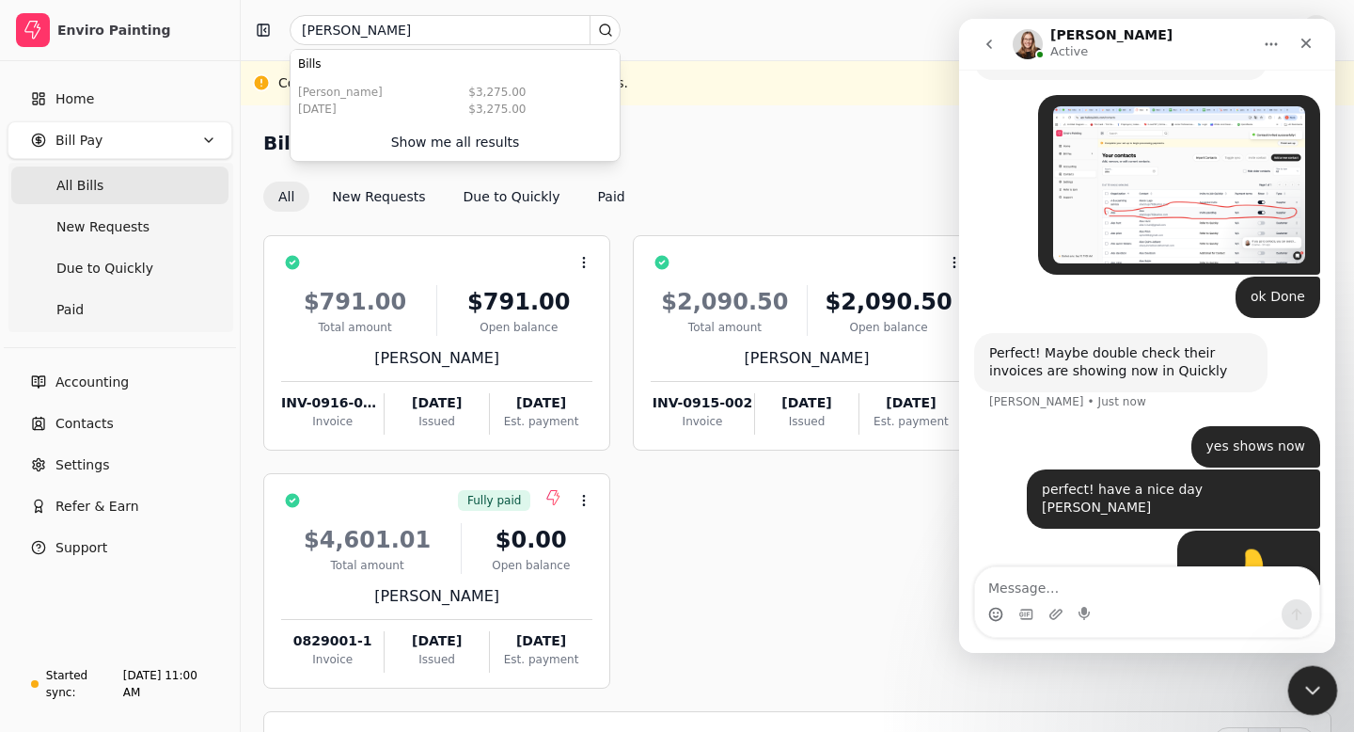
click at [1311, 691] on icon "Close Intercom Messenger" at bounding box center [1310, 687] width 23 height 23
